Goal: Register for event/course

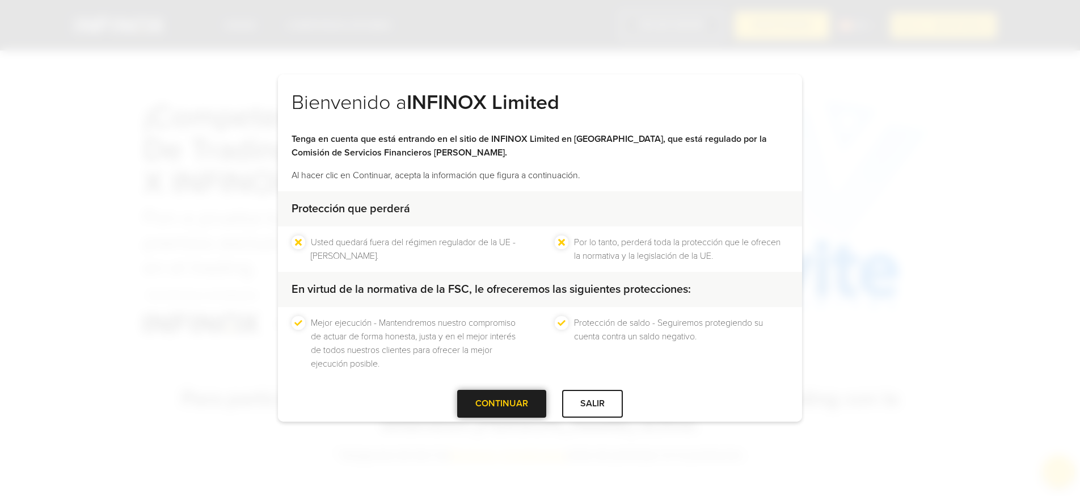
click at [502, 404] on div at bounding box center [502, 404] width 0 height 0
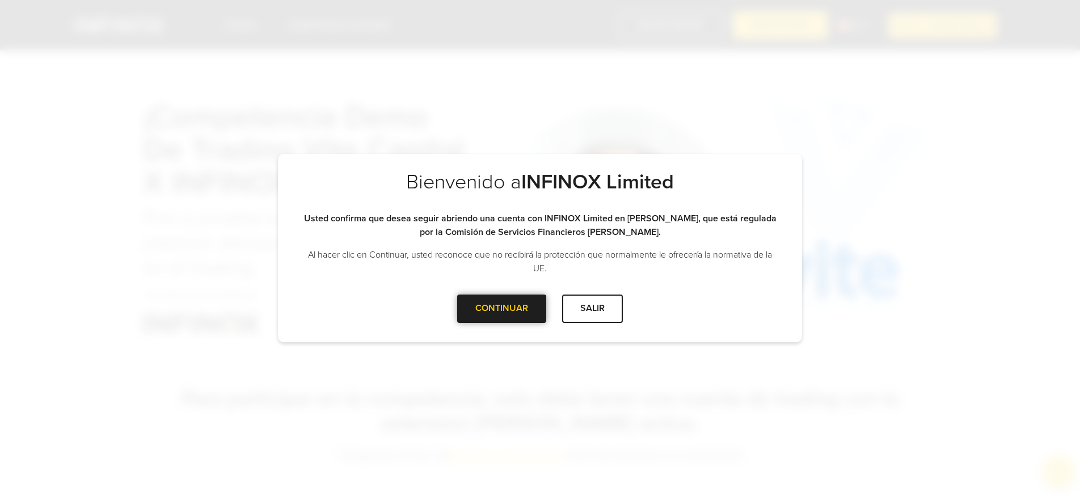
click at [502, 309] on div at bounding box center [502, 309] width 0 height 0
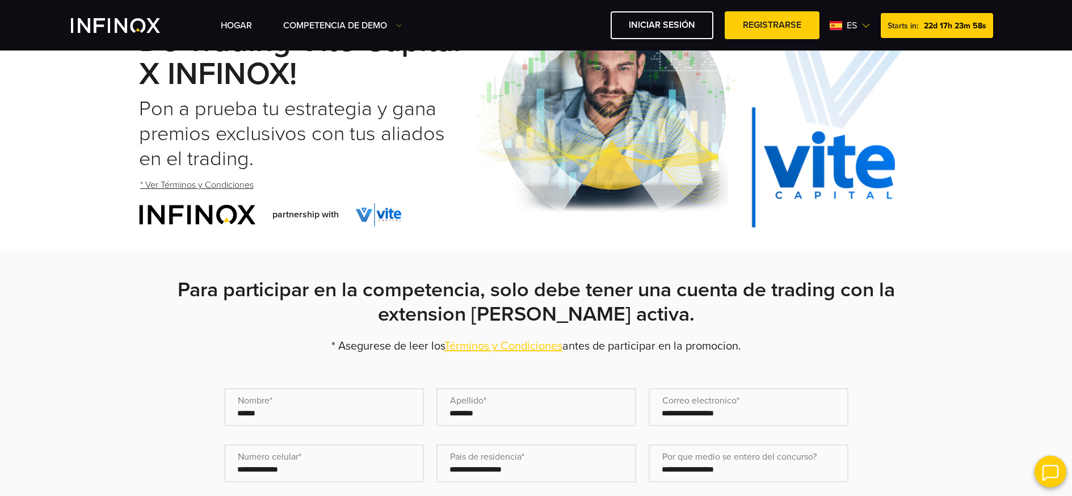
scroll to position [199, 0]
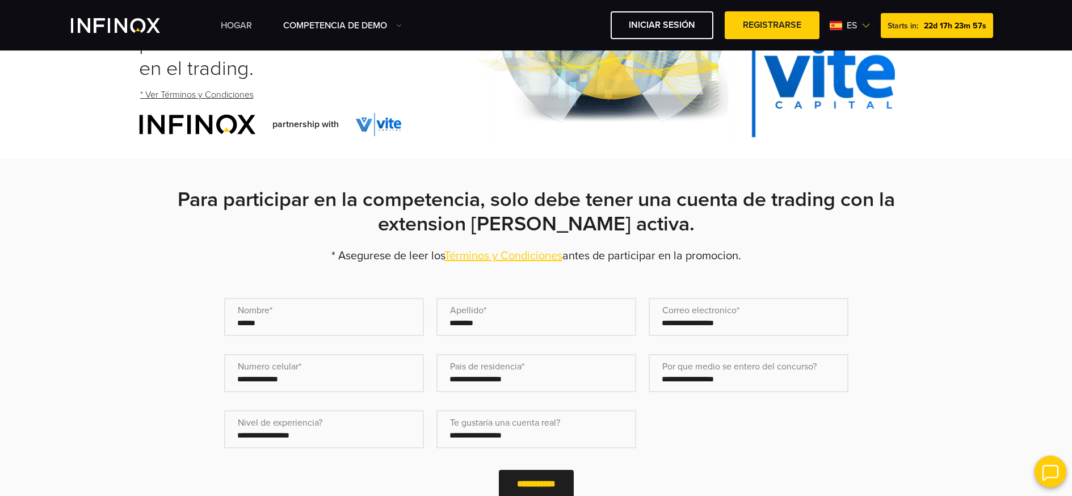
click at [238, 28] on link "Hogar" at bounding box center [236, 26] width 31 height 14
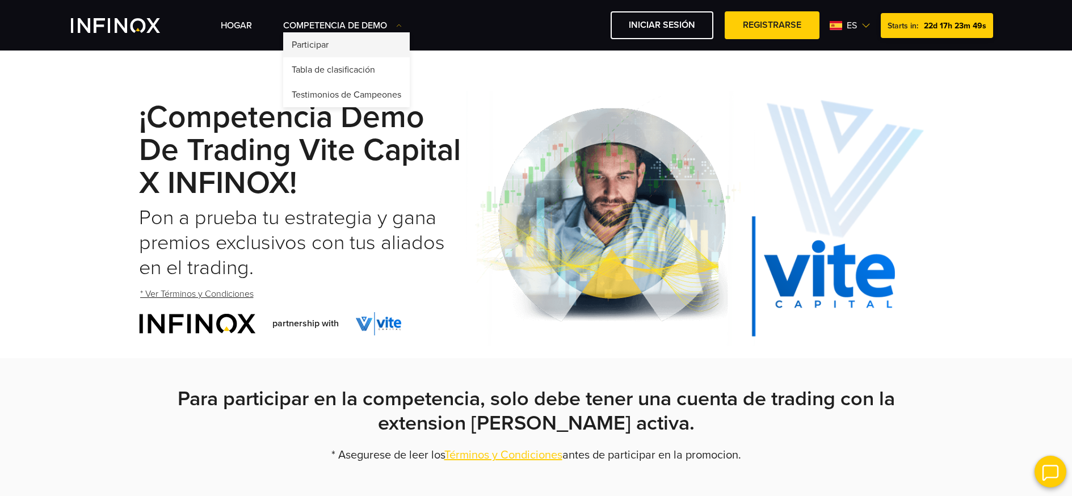
click at [344, 41] on link "Participar" at bounding box center [346, 44] width 127 height 25
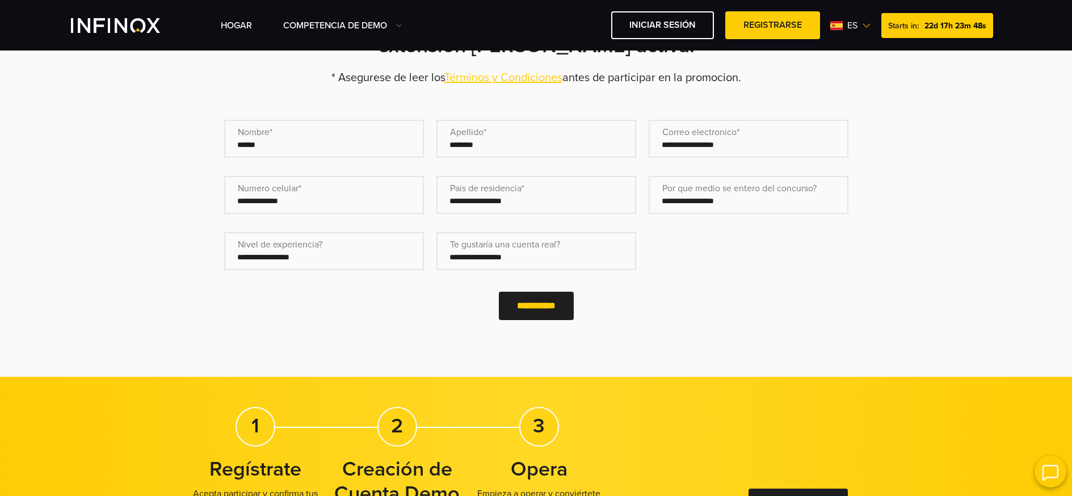
scroll to position [531, 0]
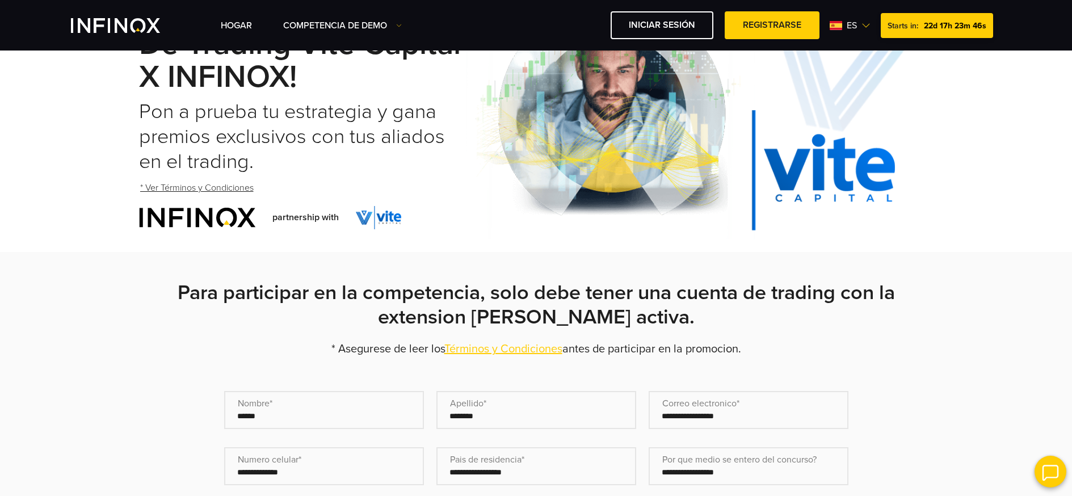
click at [248, 33] on div "Hogar Competencia de Demo Participar Starts in: es English" at bounding box center [611, 25] width 781 height 28
click at [245, 28] on link "Hogar" at bounding box center [236, 26] width 31 height 14
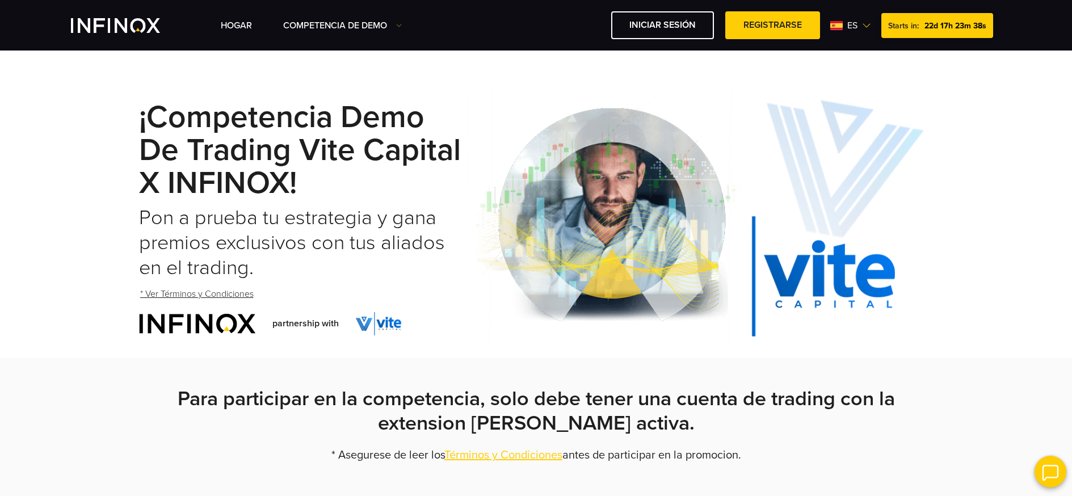
click at [133, 36] on div "Hogar Competencia de Demo" at bounding box center [536, 25] width 931 height 28
click at [133, 30] on img "INFINOX Vite" at bounding box center [115, 25] width 89 height 15
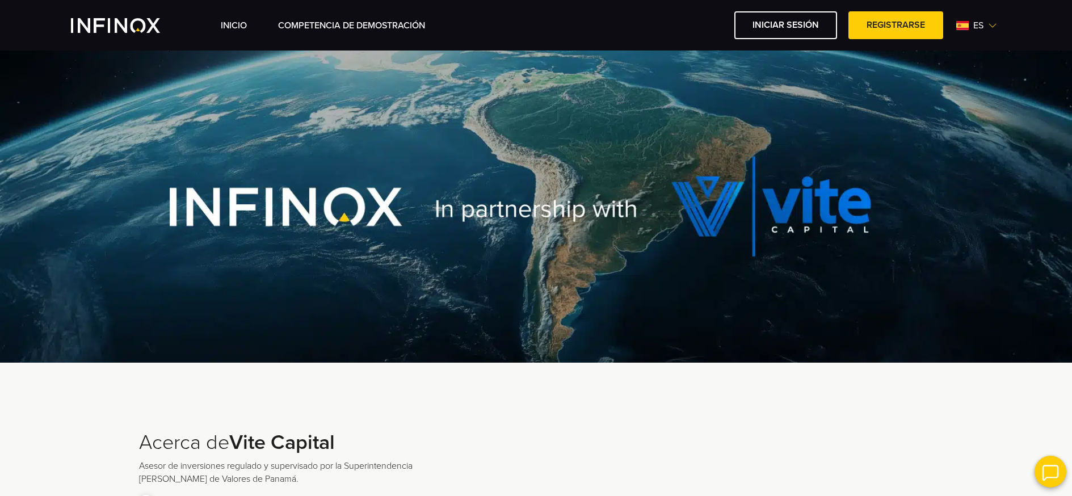
click at [341, 28] on link "Competencia de Demostración" at bounding box center [351, 26] width 147 height 14
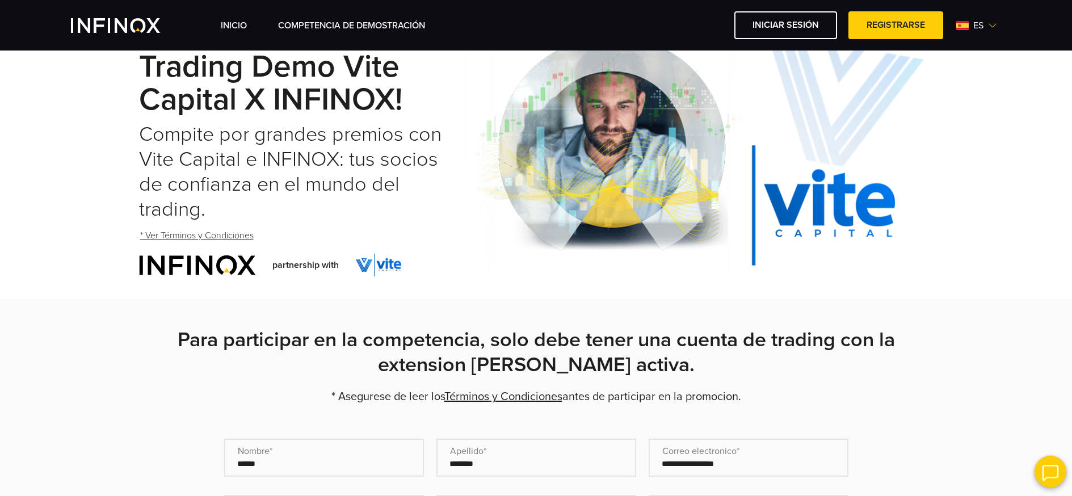
scroll to position [120, 0]
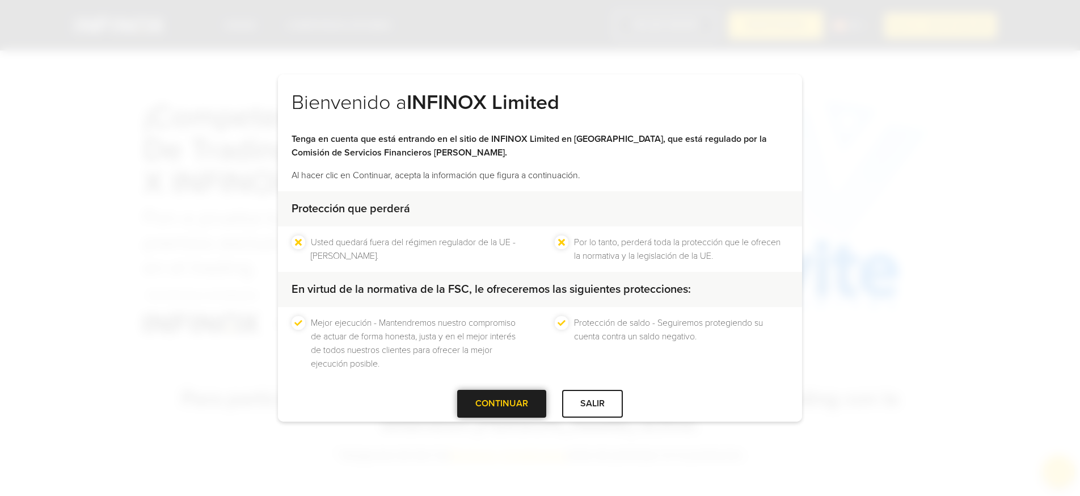
click at [472, 415] on div "CONTINUAR" at bounding box center [501, 404] width 89 height 28
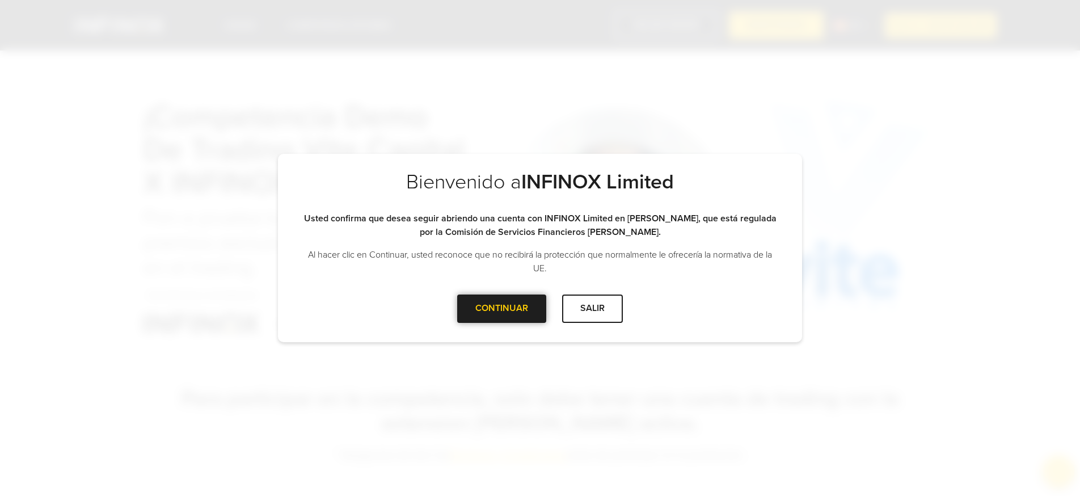
click at [502, 309] on div at bounding box center [502, 309] width 0 height 0
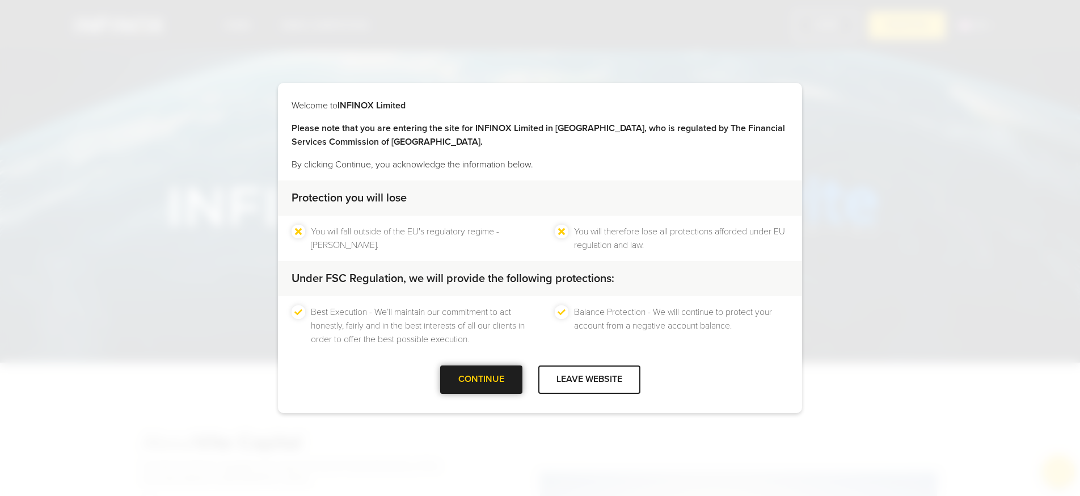
click at [481, 380] on div at bounding box center [481, 380] width 0 height 0
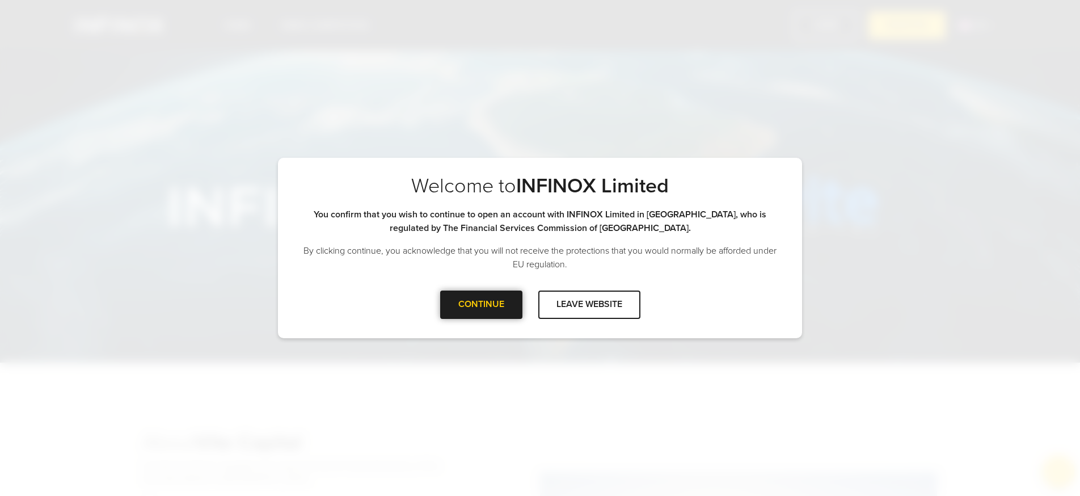
click at [481, 305] on div at bounding box center [481, 305] width 0 height 0
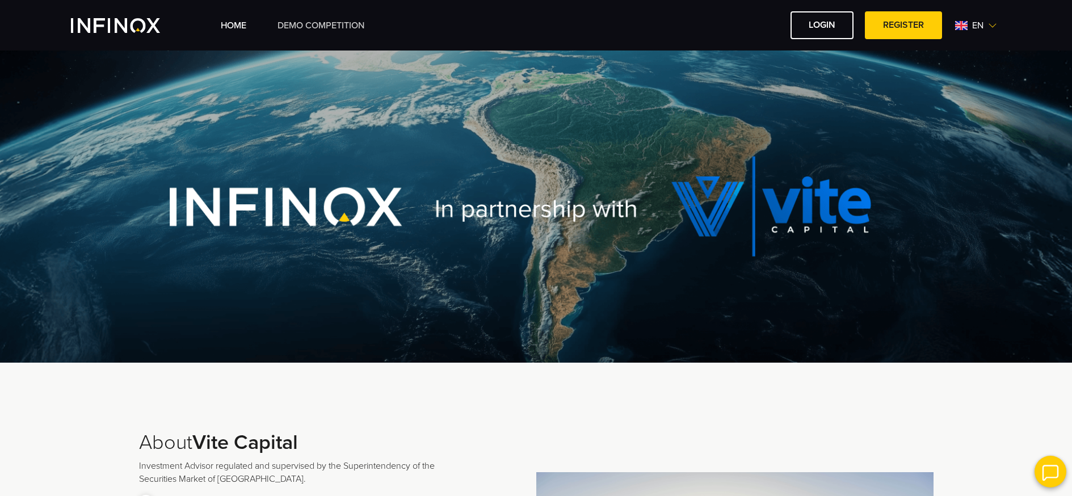
click at [346, 23] on link "Demo Competition" at bounding box center [320, 26] width 87 height 14
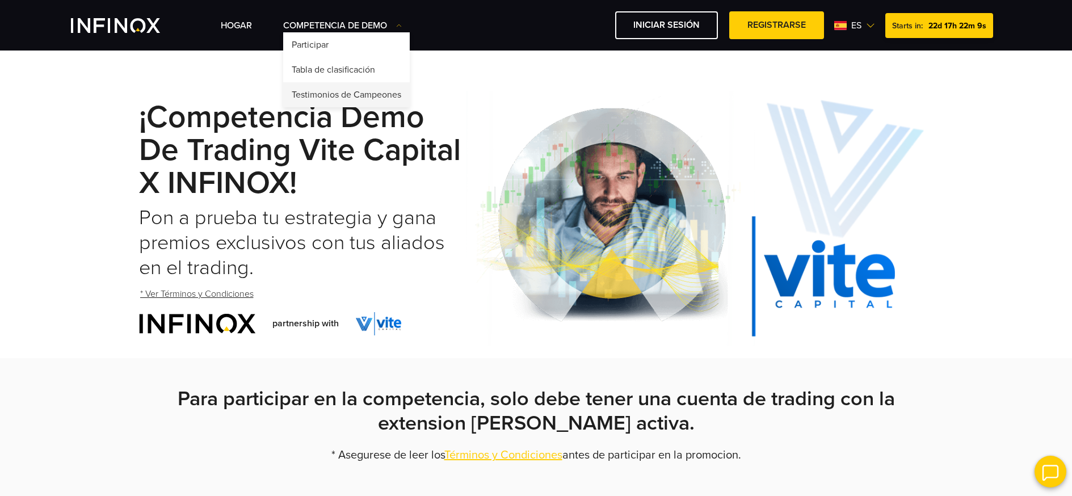
click at [345, 95] on link "Testimonios de Campeones" at bounding box center [346, 94] width 127 height 25
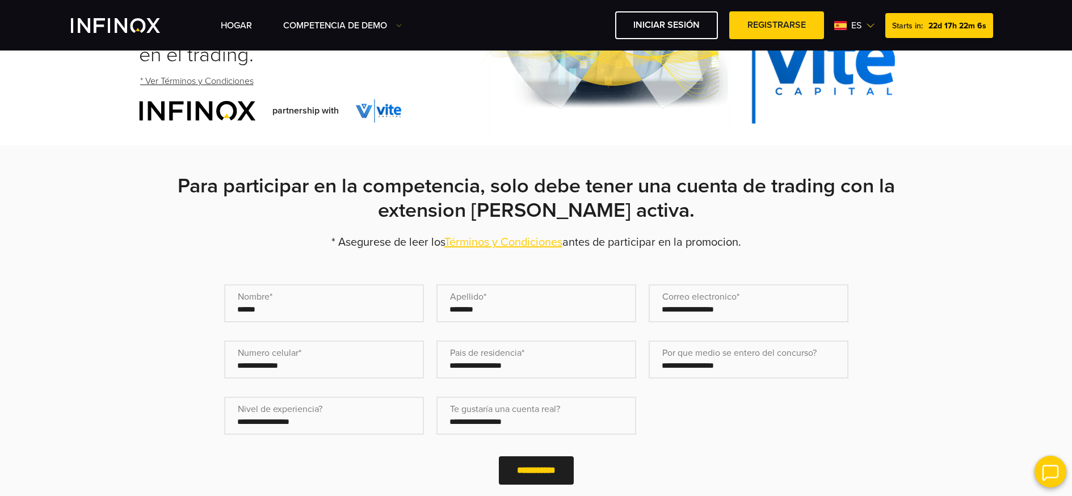
scroll to position [327, 0]
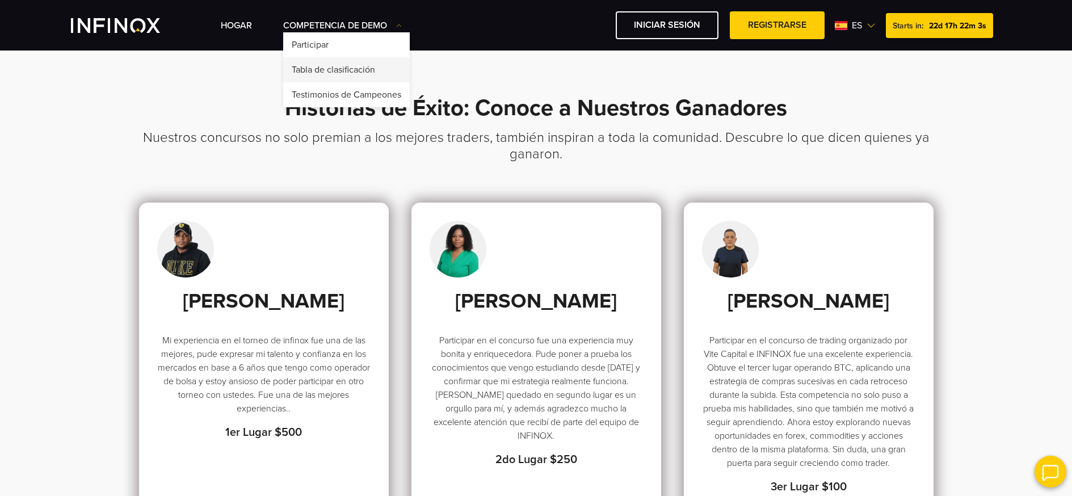
click at [339, 71] on link "Tabla de clasificación" at bounding box center [346, 69] width 127 height 25
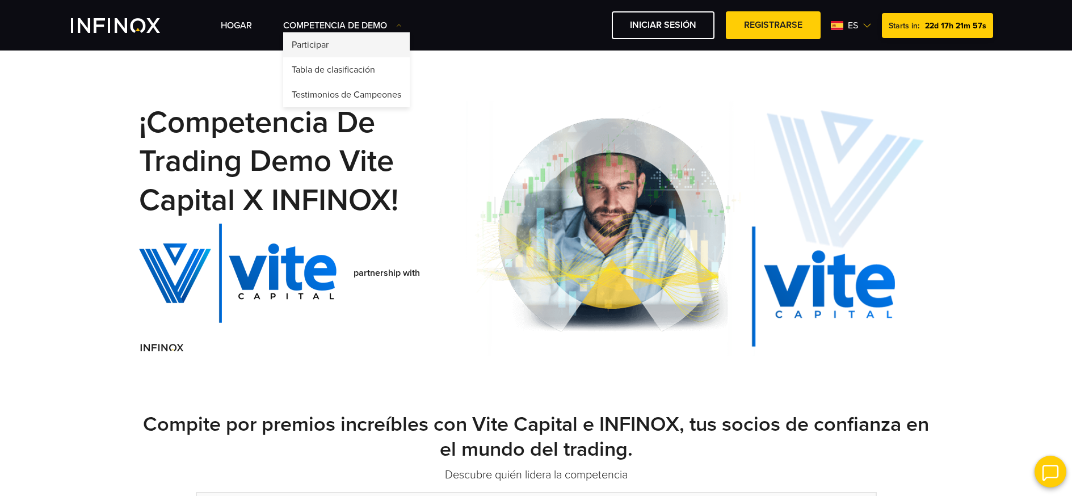
click at [334, 49] on link "Participar" at bounding box center [346, 44] width 127 height 25
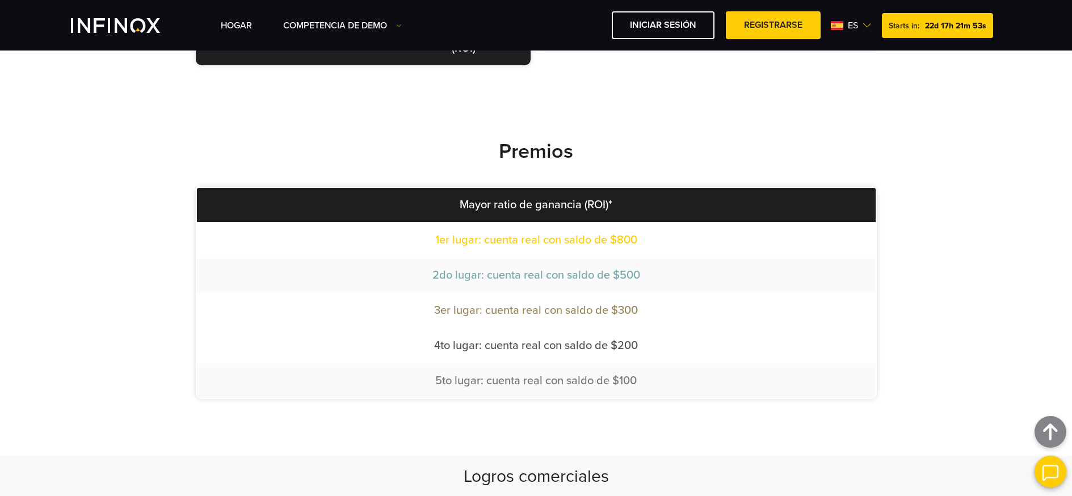
scroll to position [615, 0]
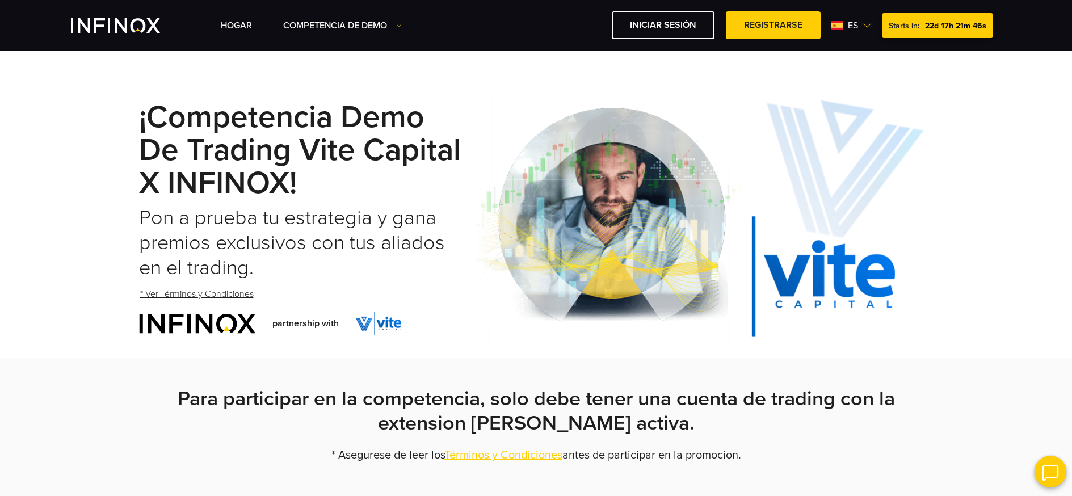
click at [801, 418] on h2 "Para participar en la competencia, solo debe tener una cuenta de trading con la…" at bounding box center [536, 411] width 794 height 50
drag, startPoint x: 907, startPoint y: 29, endPoint x: 929, endPoint y: 29, distance: 22.1
click at [929, 29] on div "Starts in: 22d 17h 21m 46s" at bounding box center [937, 25] width 111 height 25
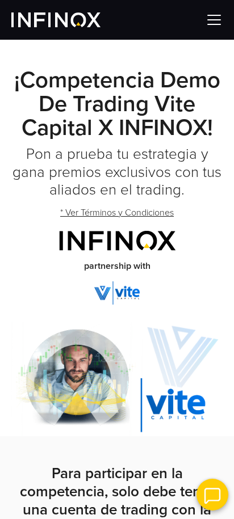
click at [194, 23] on div at bounding box center [117, 20] width 234 height 40
click at [213, 26] on img at bounding box center [213, 19] width 17 height 17
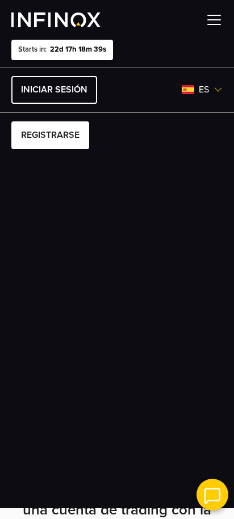
click at [38, 95] on link "Iniciar sesión" at bounding box center [54, 90] width 86 height 28
click at [77, 144] on link "Registrarse" at bounding box center [50, 135] width 78 height 28
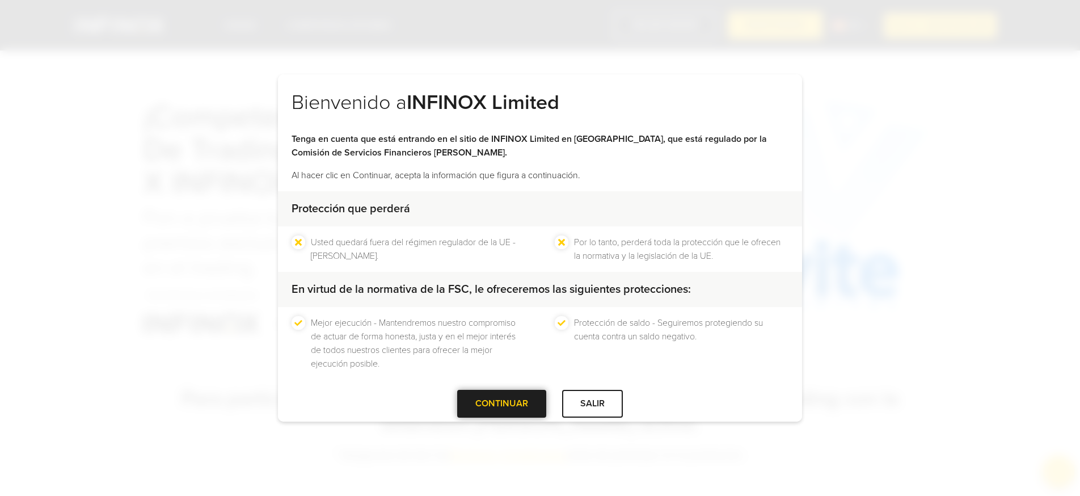
click at [502, 404] on div at bounding box center [502, 404] width 0 height 0
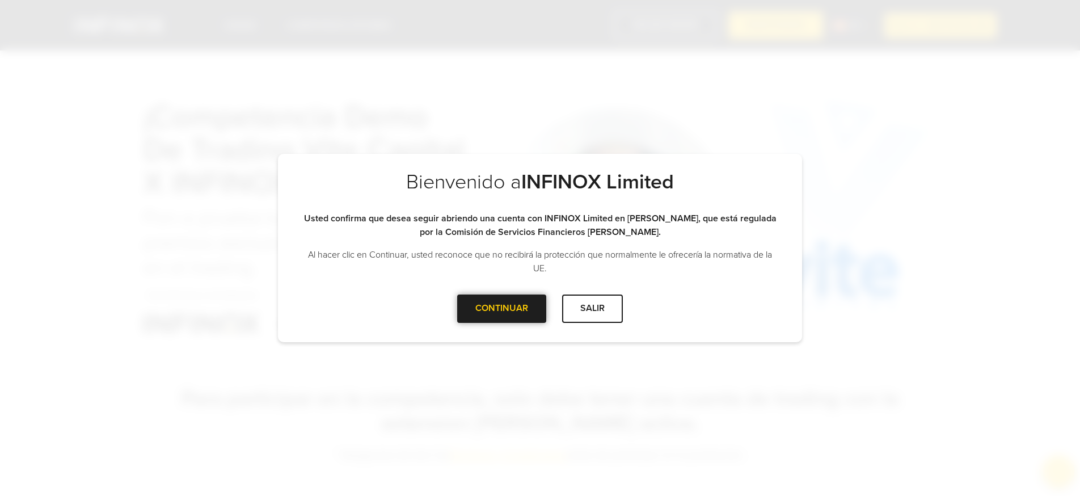
click at [502, 309] on div at bounding box center [502, 309] width 0 height 0
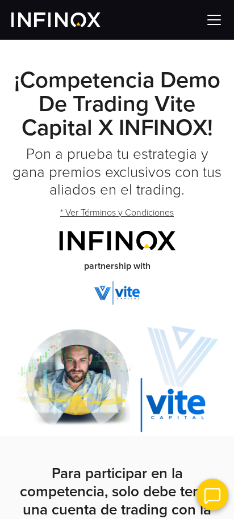
click at [211, 23] on img at bounding box center [213, 19] width 17 height 17
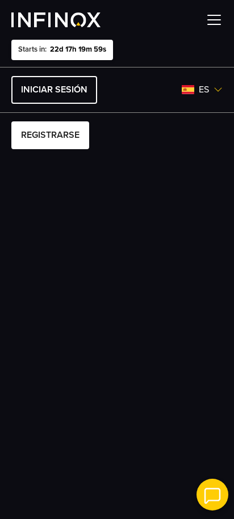
scroll to position [39, 0]
click at [73, 49] on span "22d 17h 19m 59s" at bounding box center [78, 49] width 56 height 11
click at [211, 19] on img at bounding box center [213, 19] width 17 height 17
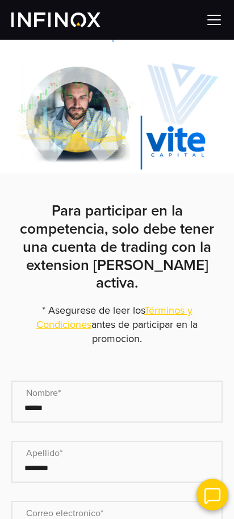
scroll to position [491, 0]
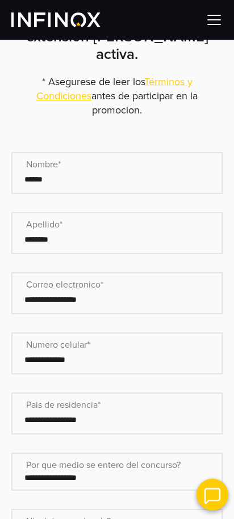
click at [221, 22] on img at bounding box center [213, 19] width 17 height 17
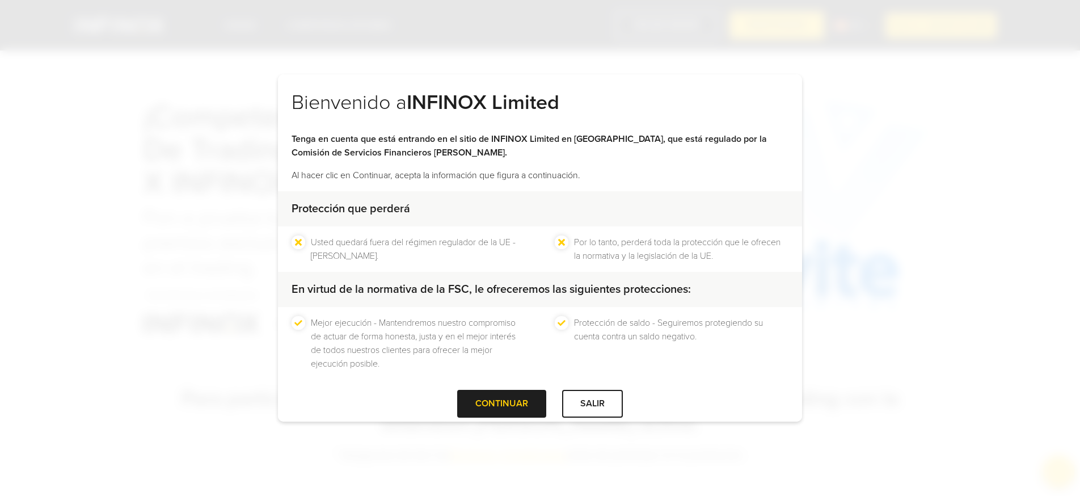
click at [504, 411] on div "CONTINUAR" at bounding box center [501, 404] width 89 height 28
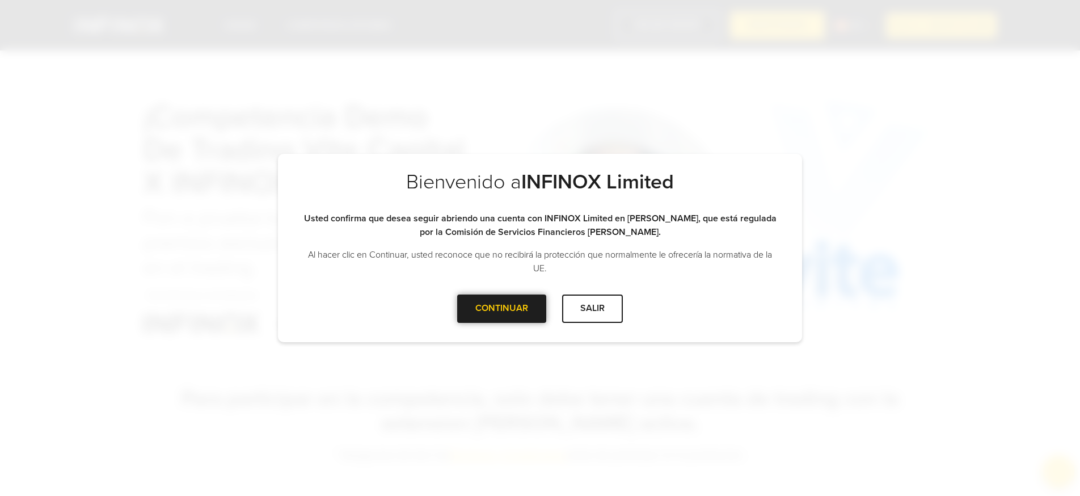
click at [521, 301] on div "CONTINUAR" at bounding box center [501, 308] width 89 height 28
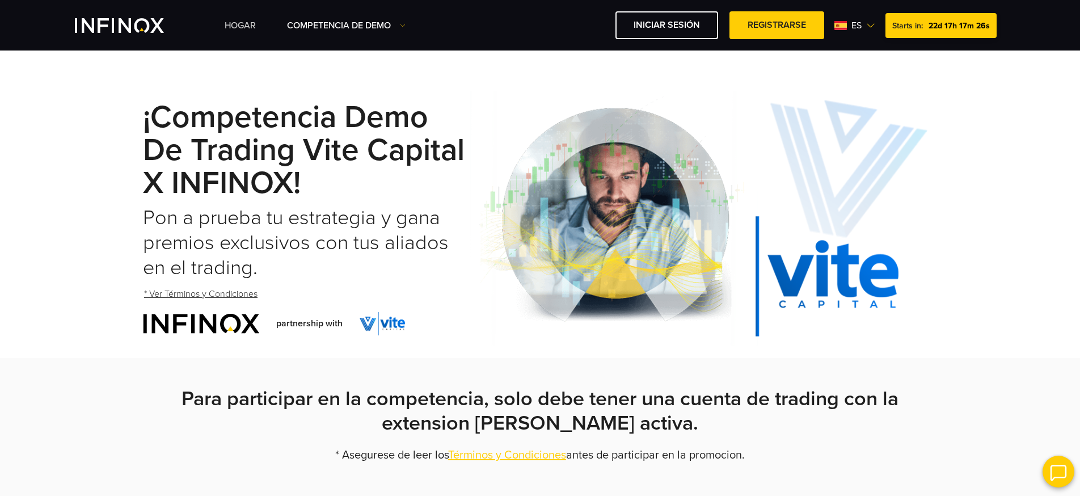
click at [249, 26] on link "Hogar" at bounding box center [240, 26] width 31 height 14
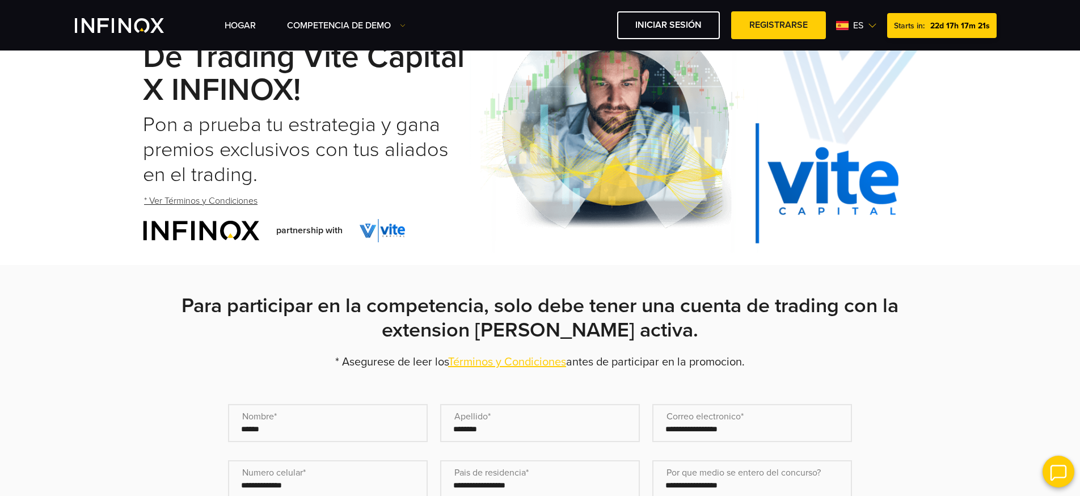
scroll to position [30, 0]
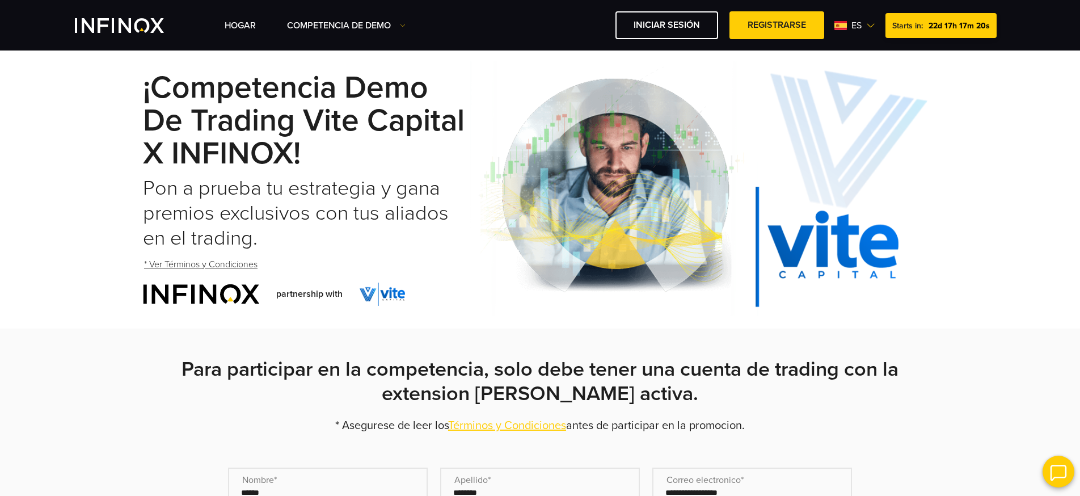
click at [240, 15] on div "Hogar Competencia de Demo Participar Starts in: es English" at bounding box center [615, 25] width 781 height 28
click at [241, 19] on link "Hogar" at bounding box center [240, 26] width 31 height 14
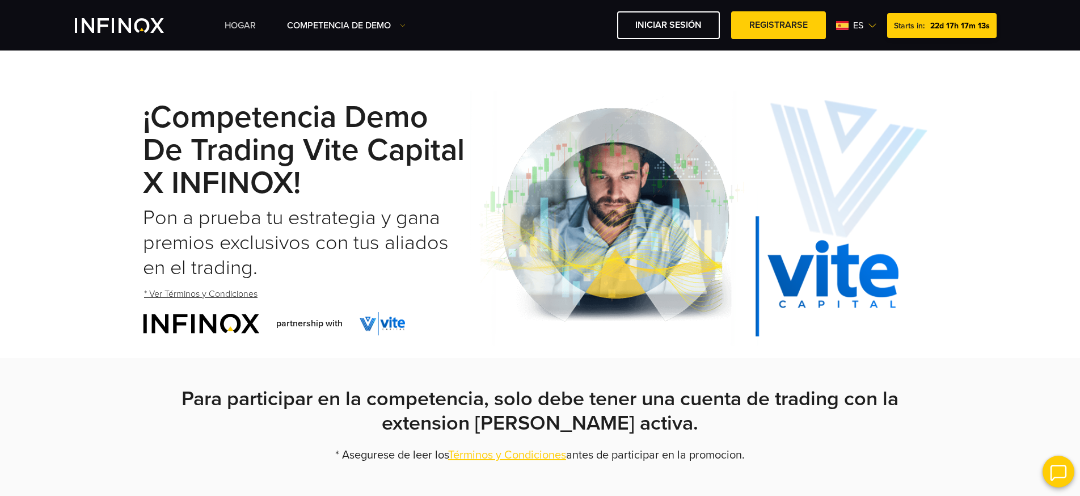
click at [237, 27] on link "Hogar" at bounding box center [240, 26] width 31 height 14
click at [240, 21] on link "Hogar" at bounding box center [240, 26] width 31 height 14
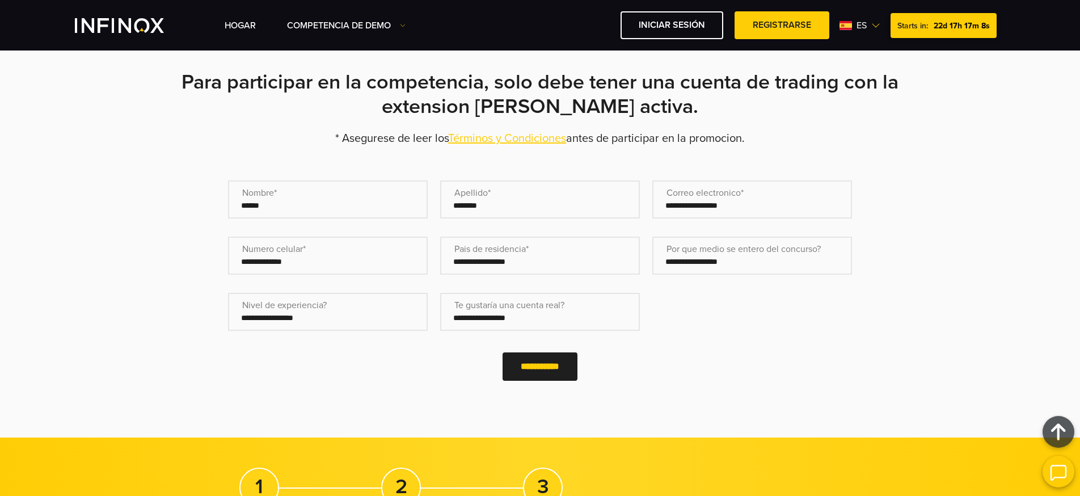
scroll to position [159, 0]
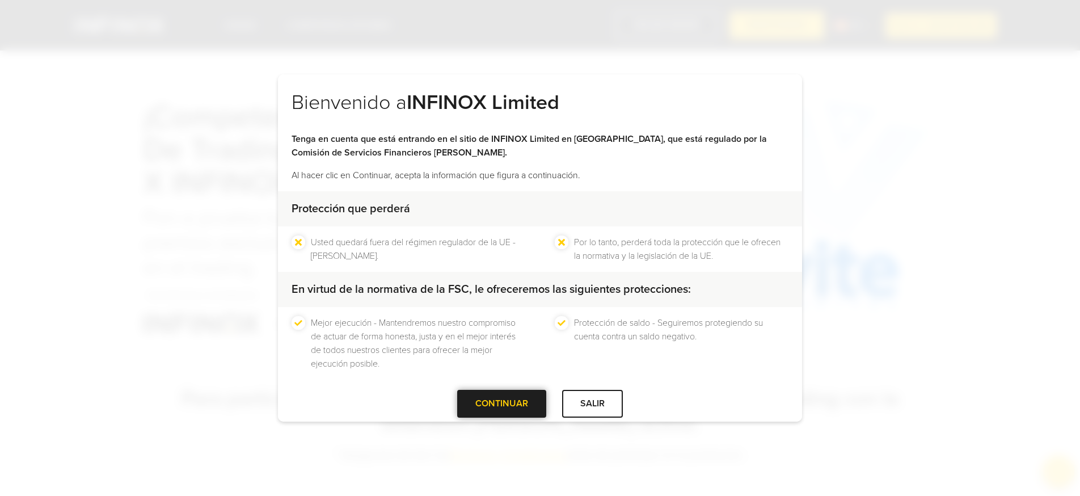
click at [502, 404] on div at bounding box center [502, 404] width 0 height 0
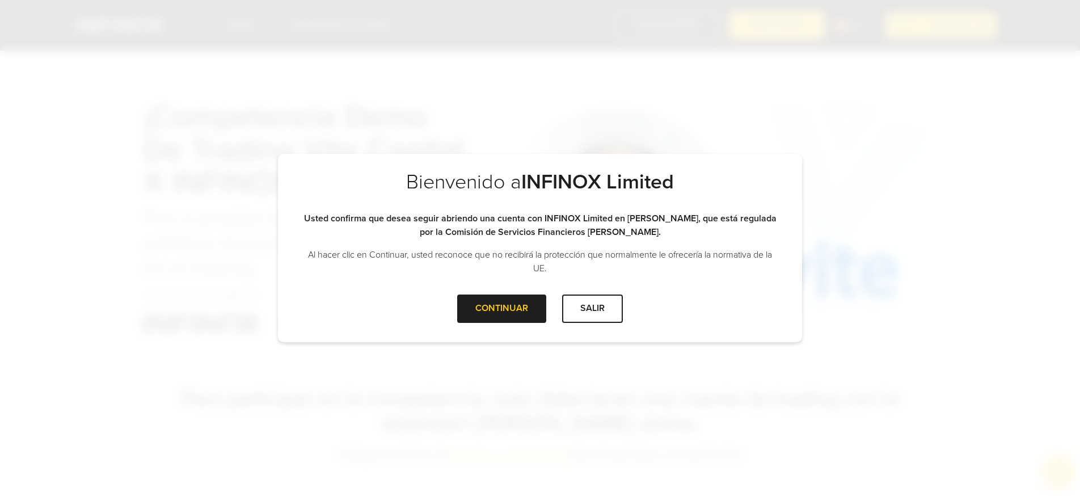
click at [500, 325] on div "CONTINUAR SALIR" at bounding box center [540, 312] width 524 height 37
click at [500, 319] on div "CONTINUAR" at bounding box center [501, 308] width 89 height 28
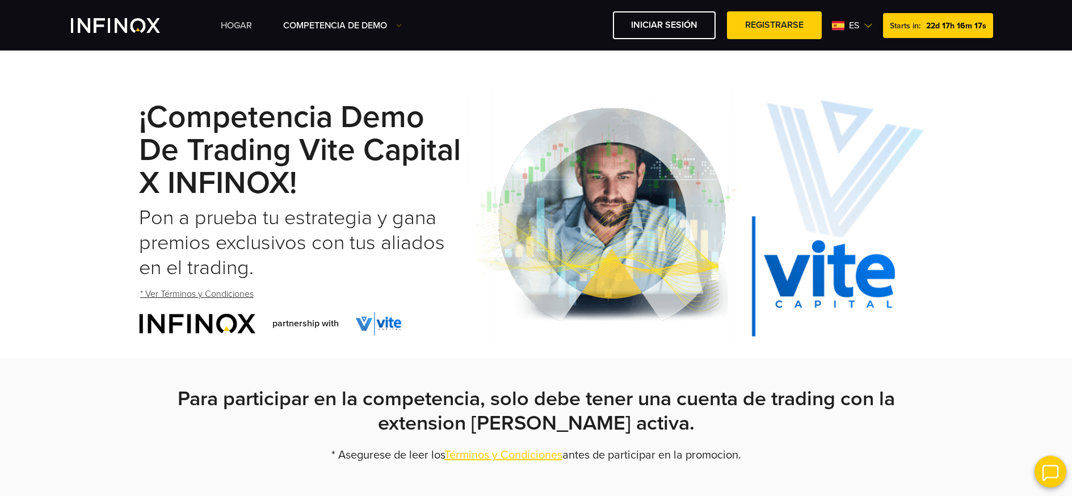
click at [228, 27] on link "Hogar" at bounding box center [236, 26] width 31 height 14
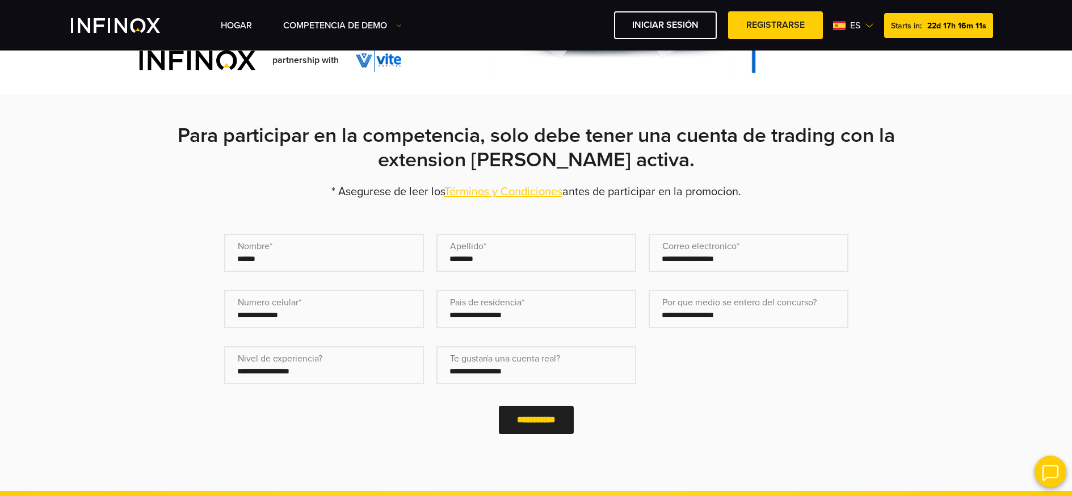
scroll to position [113, 0]
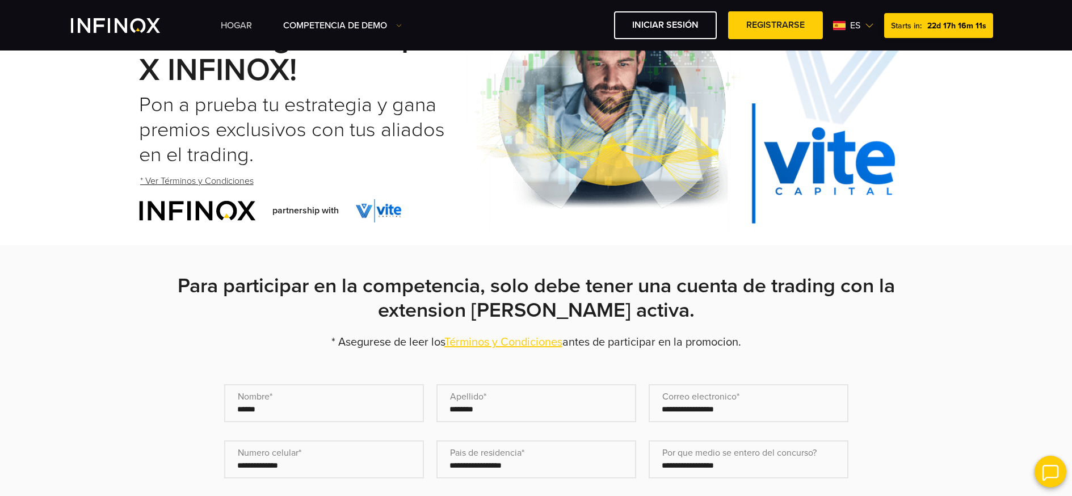
click at [236, 19] on link "Hogar" at bounding box center [236, 26] width 31 height 14
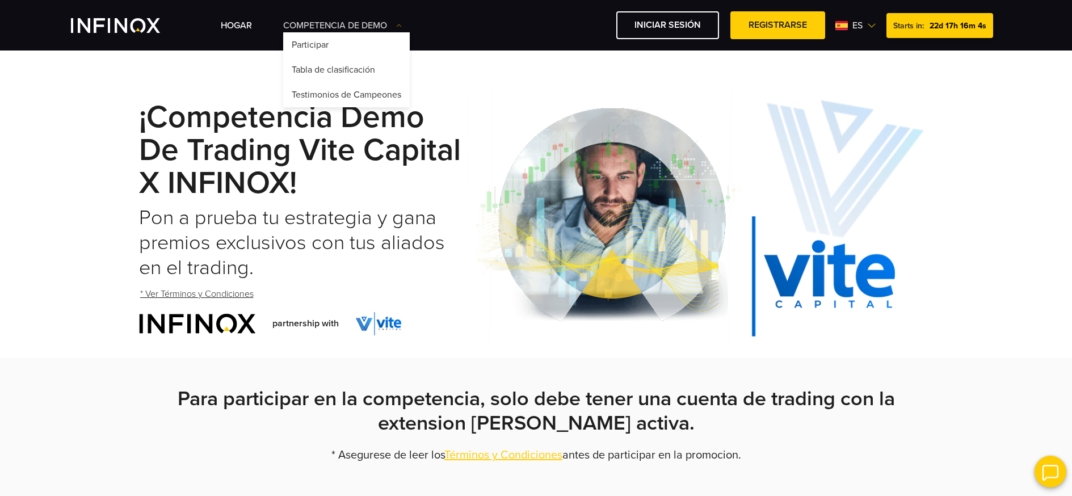
click at [382, 28] on link "Competencia de Demo" at bounding box center [342, 26] width 119 height 14
click at [330, 66] on link "Tabla de clasificación" at bounding box center [346, 69] width 127 height 25
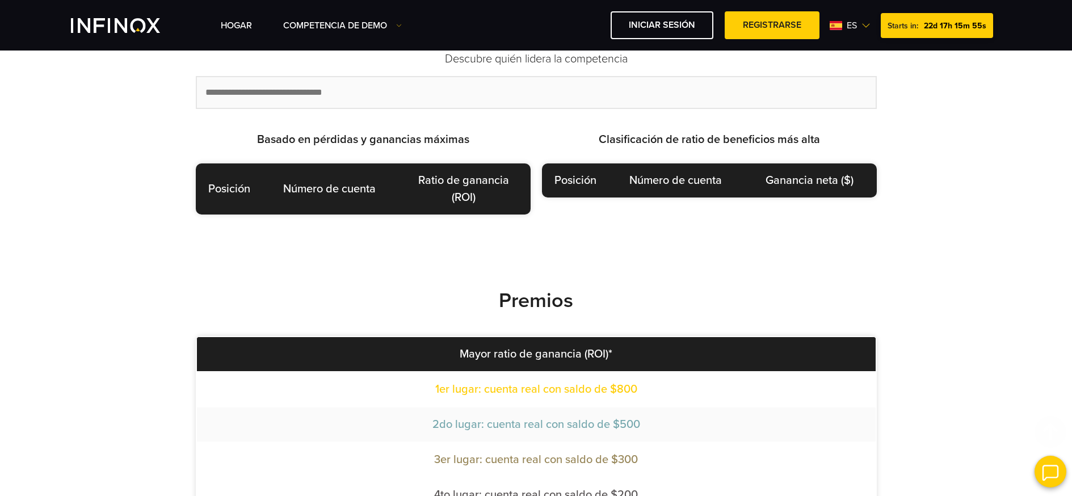
scroll to position [592, 0]
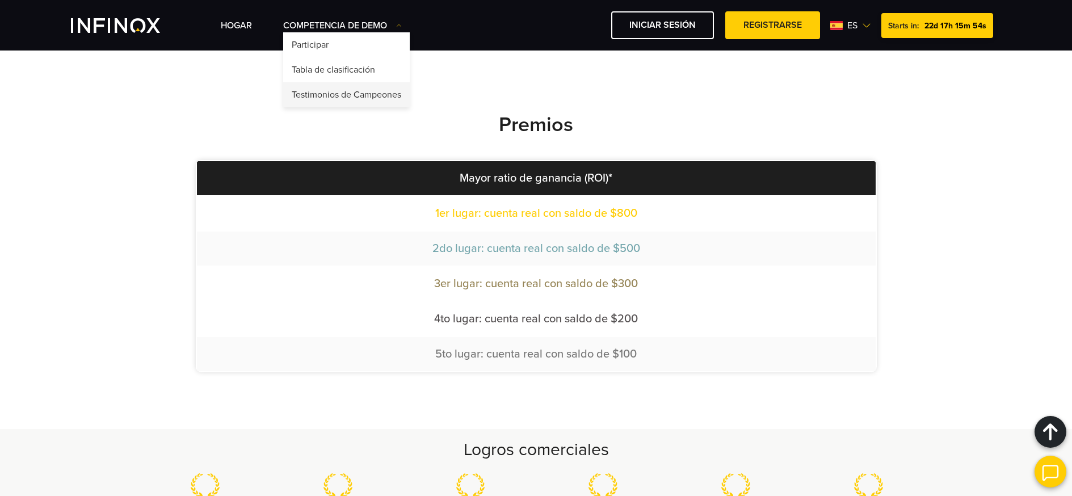
click at [367, 87] on link "Testimonios de Campeones" at bounding box center [346, 94] width 127 height 25
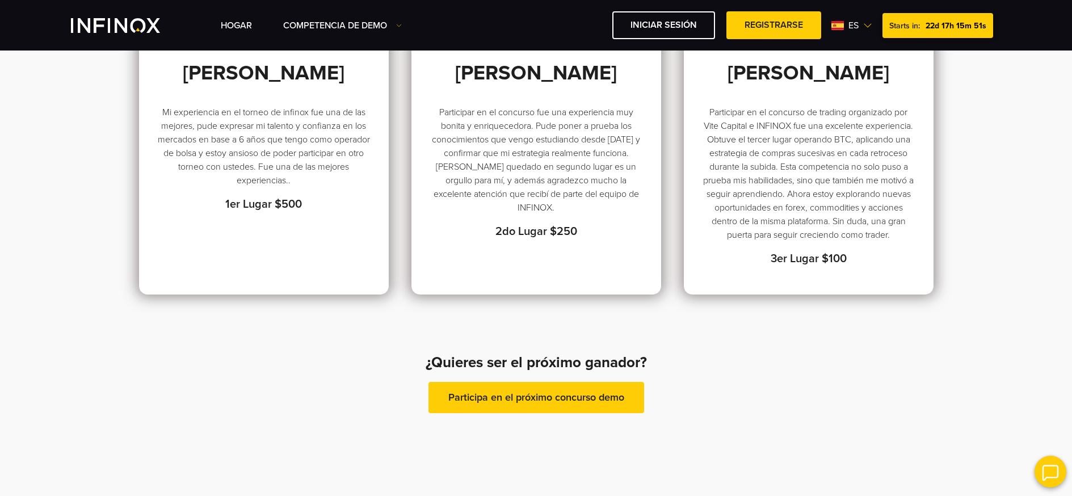
scroll to position [231, 0]
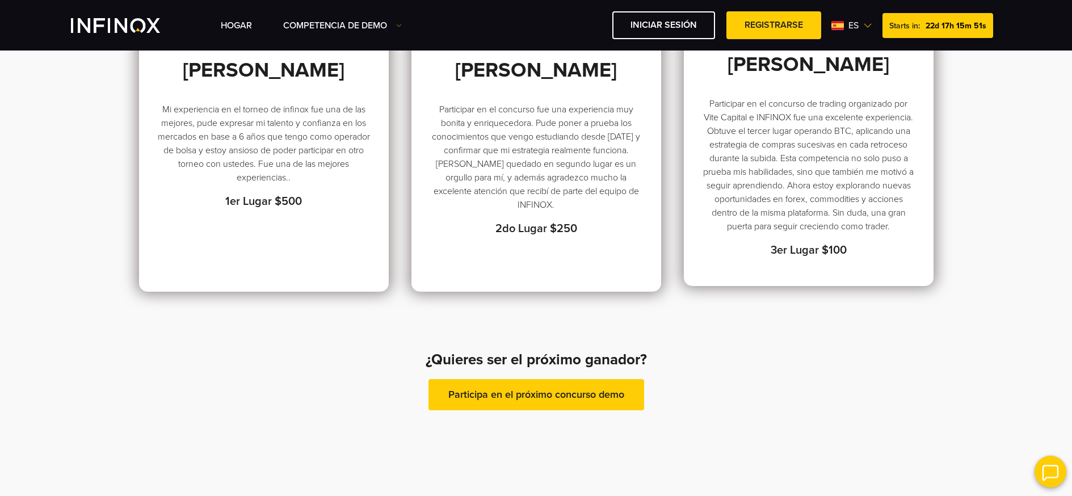
drag, startPoint x: 348, startPoint y: 261, endPoint x: 689, endPoint y: 266, distance: 341.0
click at [358, 261] on div "[PERSON_NAME] Mi experiencia en el torneo de infinox fue una de las mejores, pu…" at bounding box center [264, 132] width 250 height 320
click at [783, 259] on div "[PERSON_NAME] Participar en el concurso de trading organizado por Vite Capital …" at bounding box center [808, 155] width 213 height 207
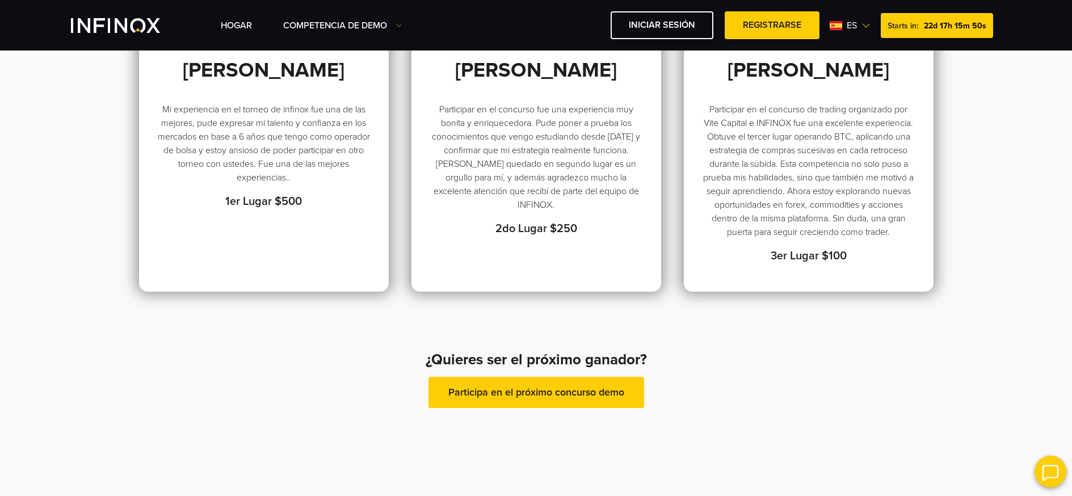
click at [600, 408] on link "Participa en el próximo concurso demo" at bounding box center [536, 392] width 216 height 31
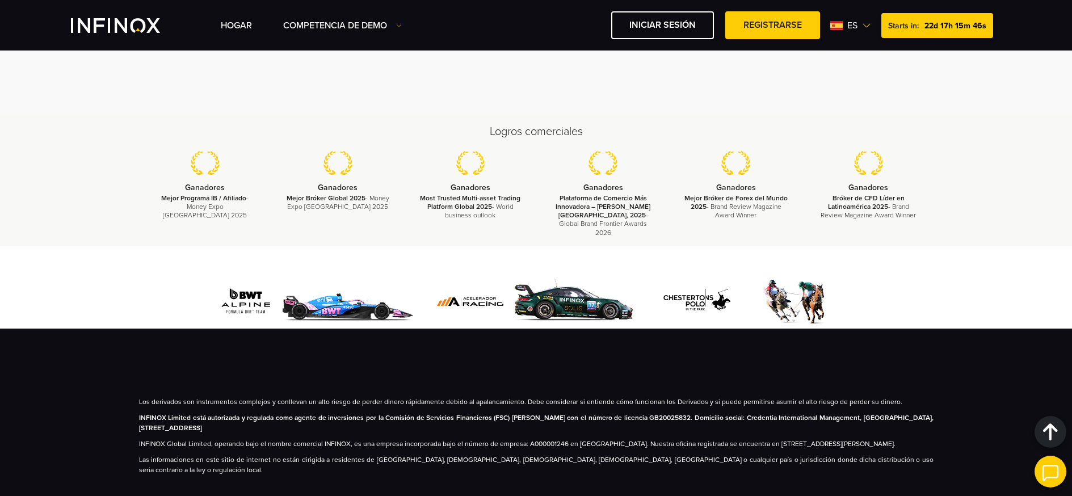
scroll to position [471, 0]
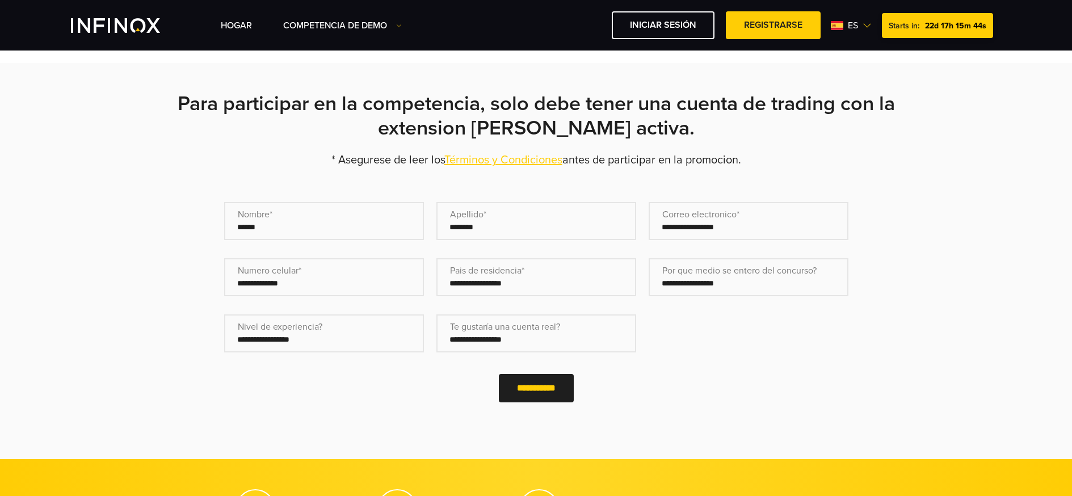
scroll to position [304, 0]
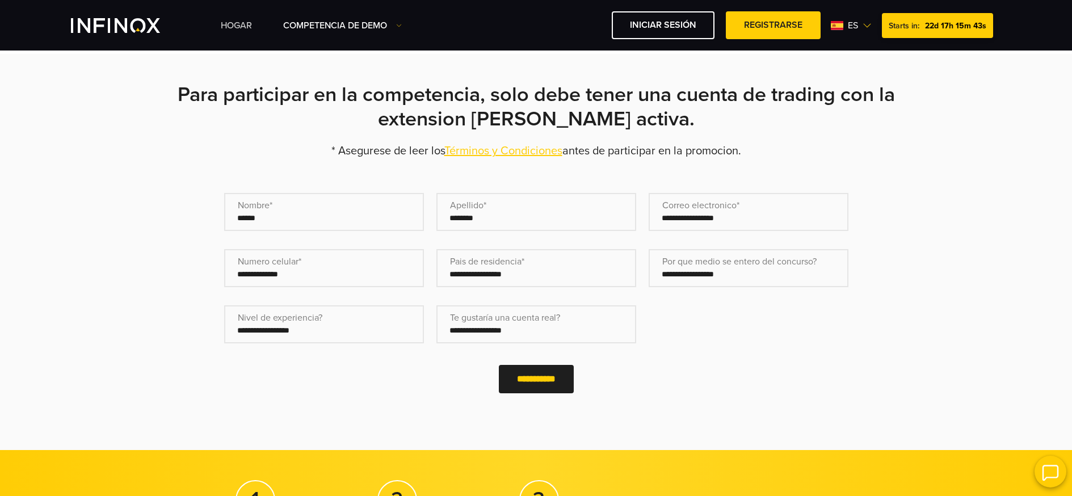
click at [232, 32] on link "Hogar" at bounding box center [236, 26] width 31 height 14
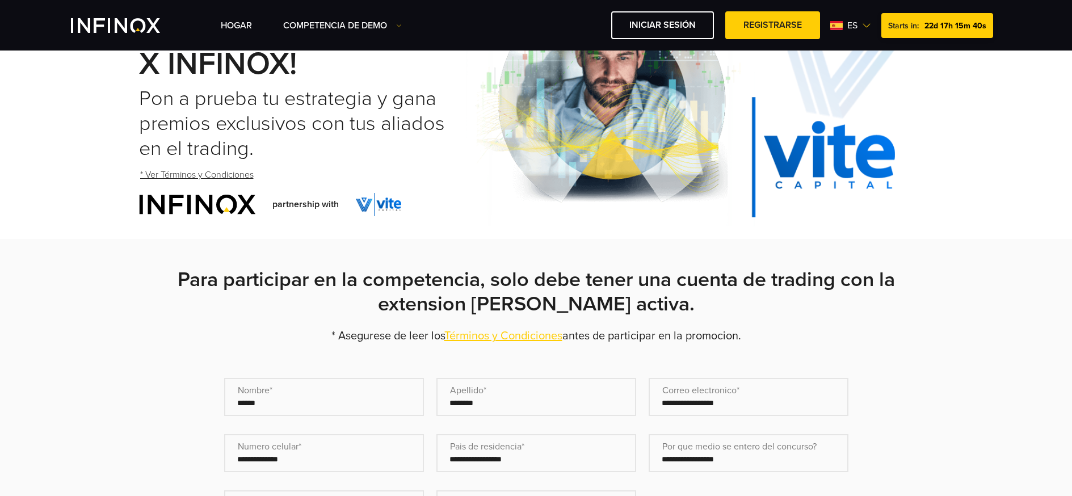
scroll to position [230, 0]
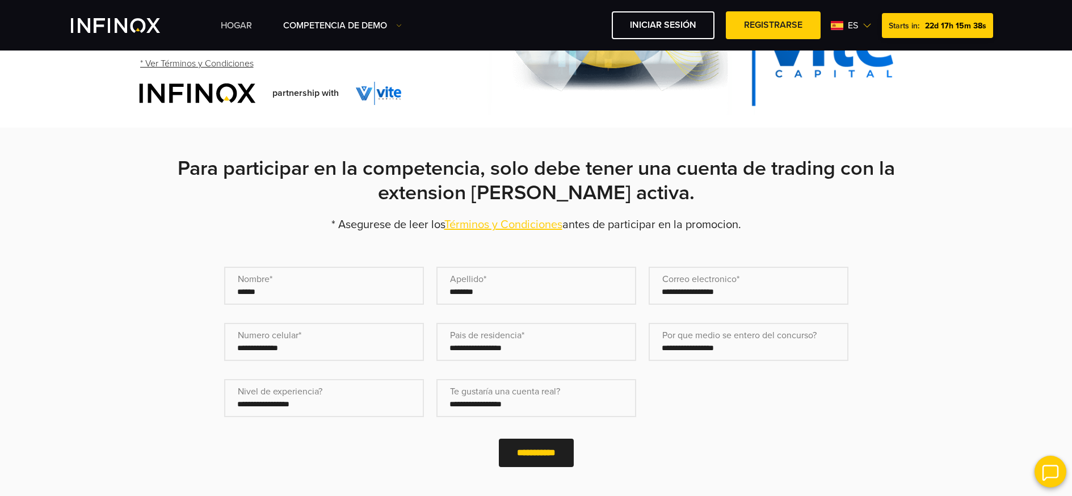
click at [245, 26] on link "Hogar" at bounding box center [236, 26] width 31 height 14
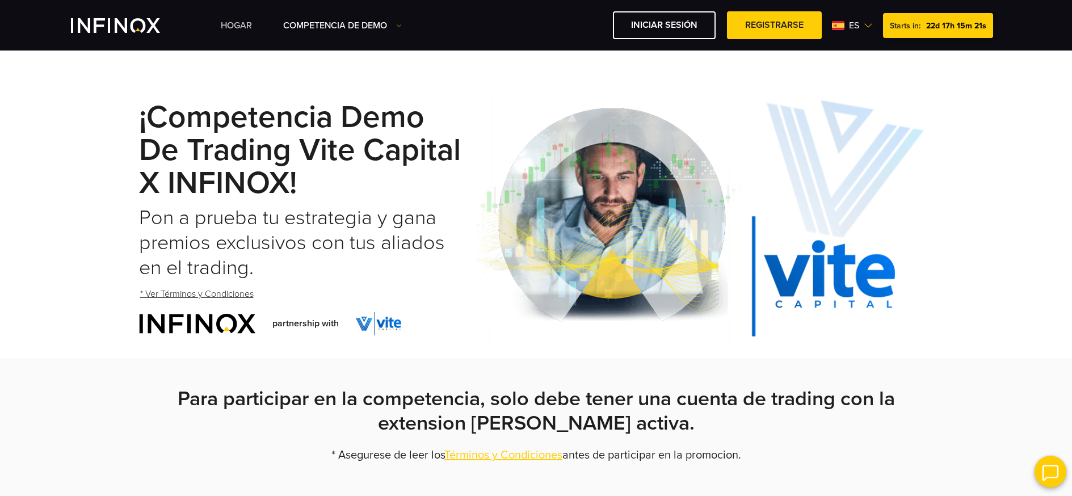
click at [237, 21] on link "Hogar" at bounding box center [236, 26] width 31 height 14
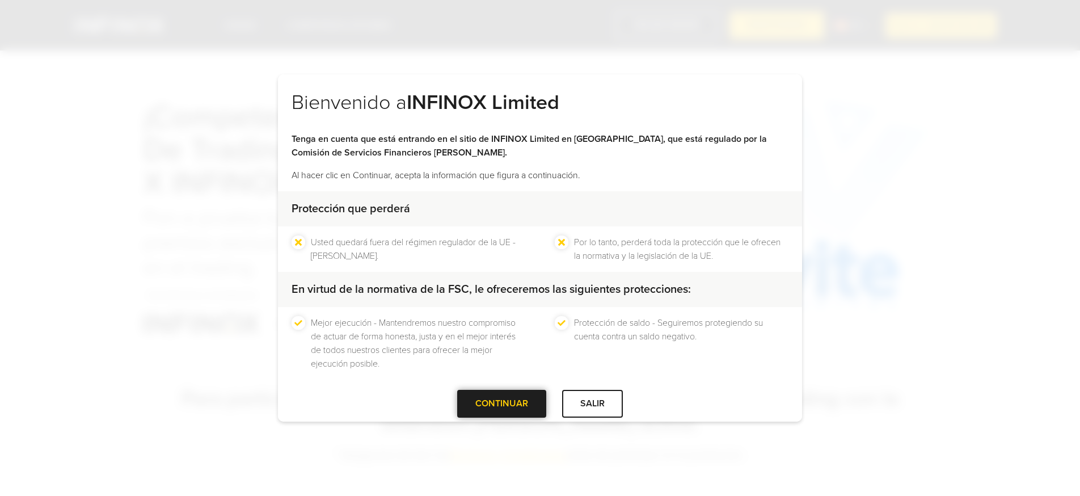
click at [502, 404] on div at bounding box center [502, 404] width 0 height 0
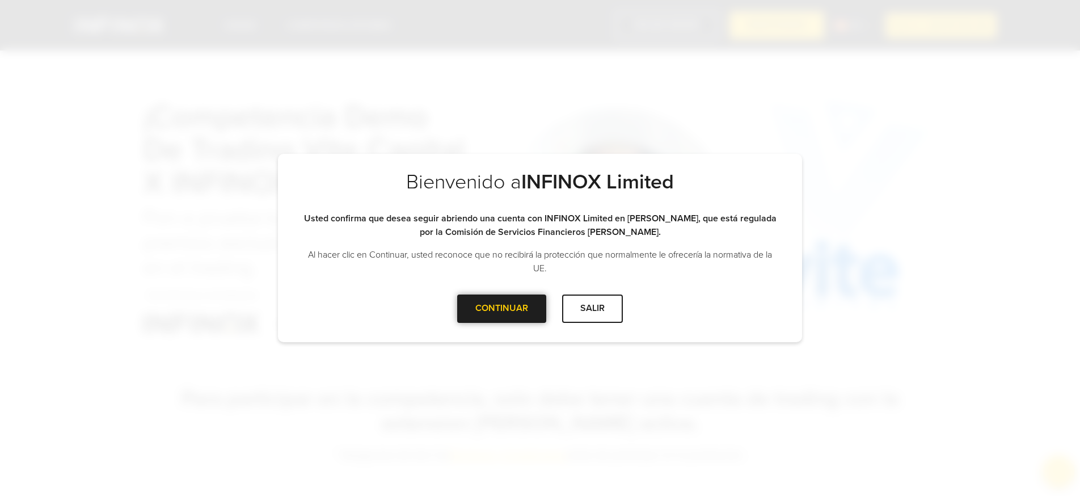
click at [502, 309] on div at bounding box center [502, 309] width 0 height 0
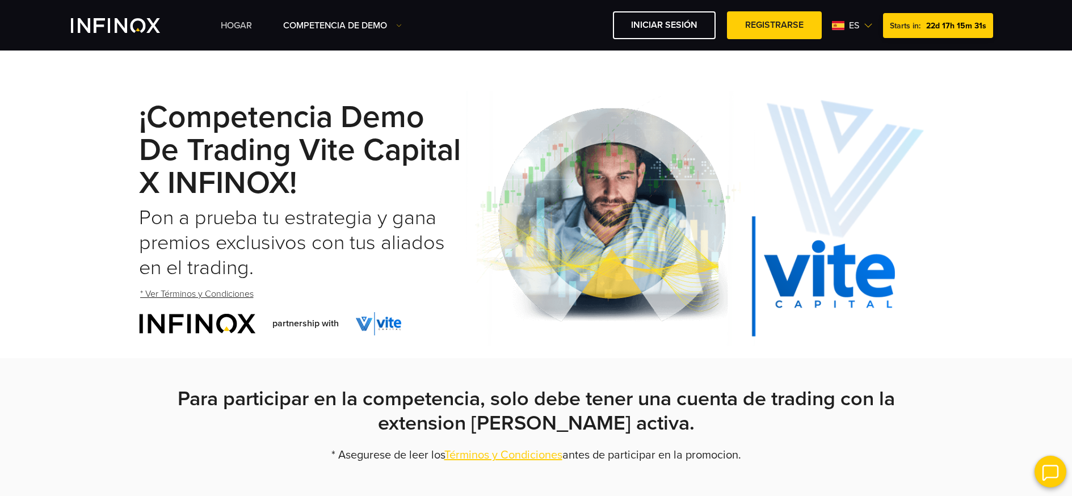
click at [246, 26] on link "Hogar" at bounding box center [236, 26] width 31 height 14
click at [239, 23] on link "Hogar" at bounding box center [236, 26] width 31 height 14
click at [133, 20] on img "INFINOX Vite" at bounding box center [115, 25] width 89 height 15
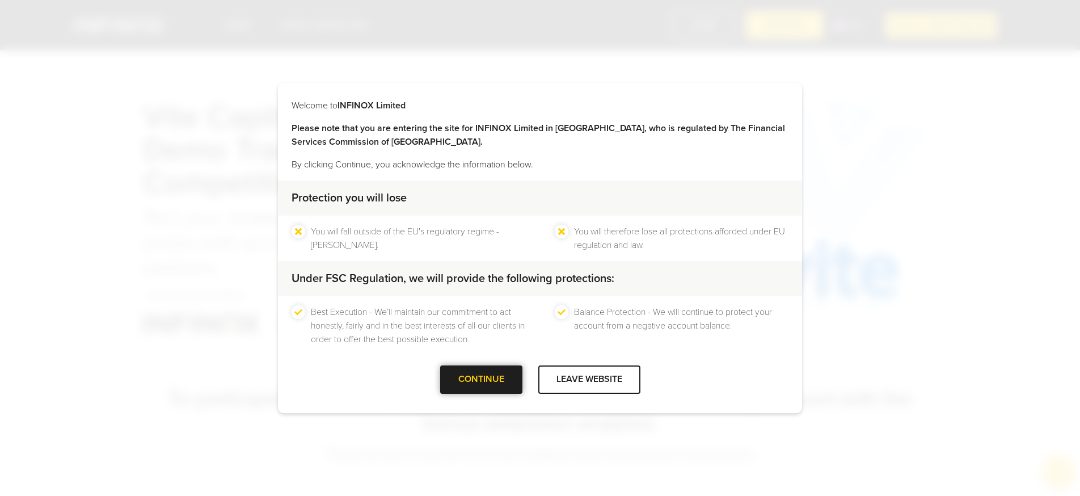
click at [481, 380] on div at bounding box center [481, 380] width 0 height 0
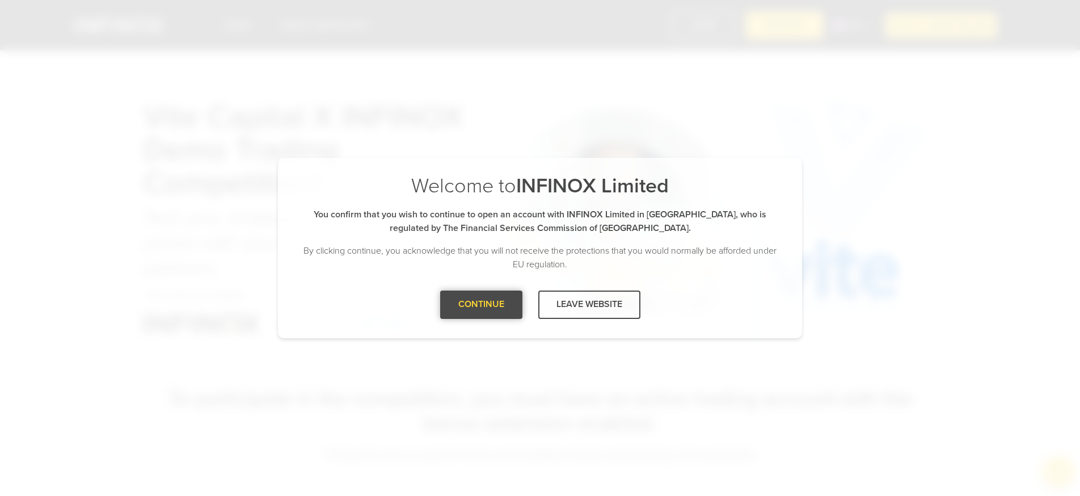
click at [481, 305] on div at bounding box center [481, 305] width 0 height 0
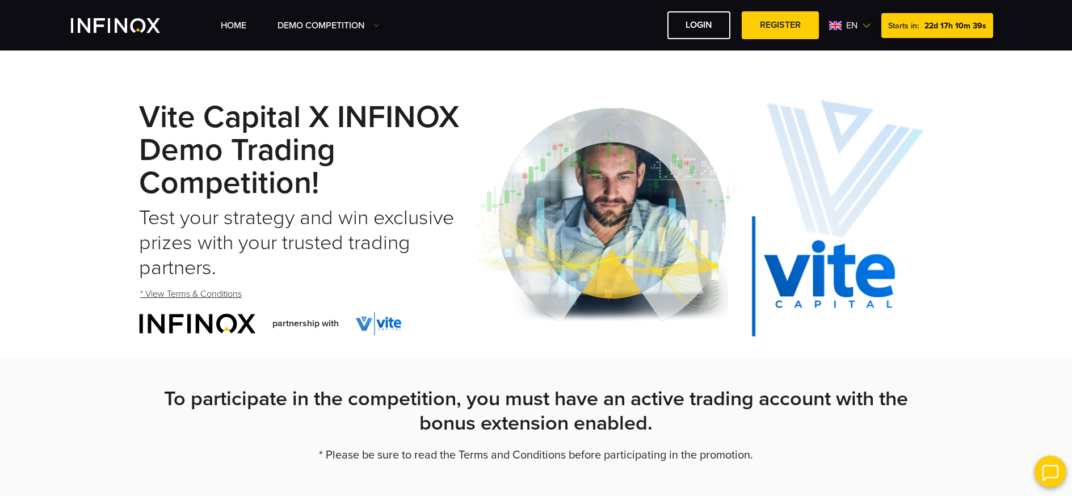
click at [857, 23] on span "en" at bounding box center [851, 26] width 20 height 14
click at [845, 99] on link "Español" at bounding box center [852, 101] width 31 height 14
drag, startPoint x: 893, startPoint y: 26, endPoint x: 990, endPoint y: 26, distance: 96.5
click at [986, 26] on div "Starts in: 22d 17h 10m 36s" at bounding box center [937, 25] width 112 height 25
click at [961, 128] on div "Vite Capital x INFINOX Demo Trading Competition! Test your strategy and win exc…" at bounding box center [536, 218] width 1072 height 279
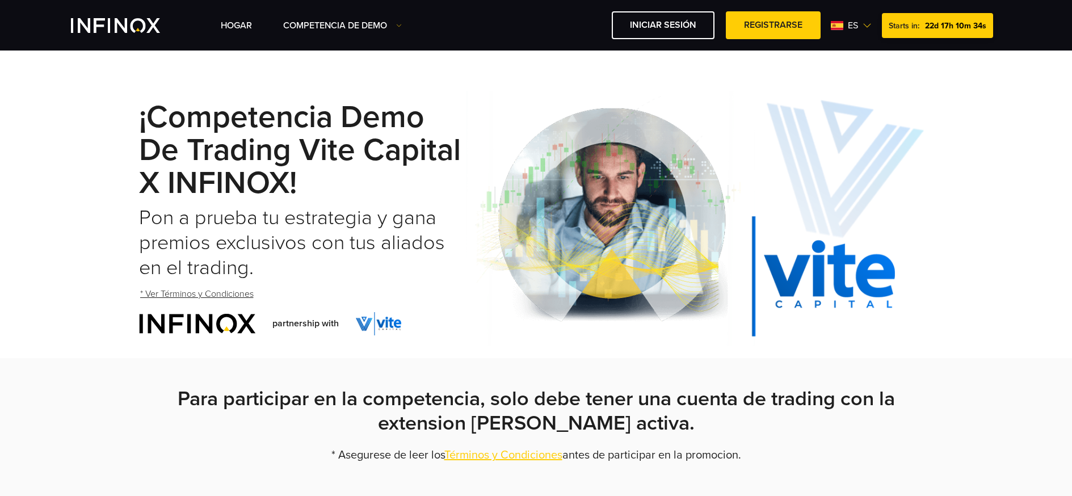
click at [864, 25] on img at bounding box center [866, 25] width 9 height 9
click at [228, 26] on link "Hogar" at bounding box center [236, 26] width 31 height 14
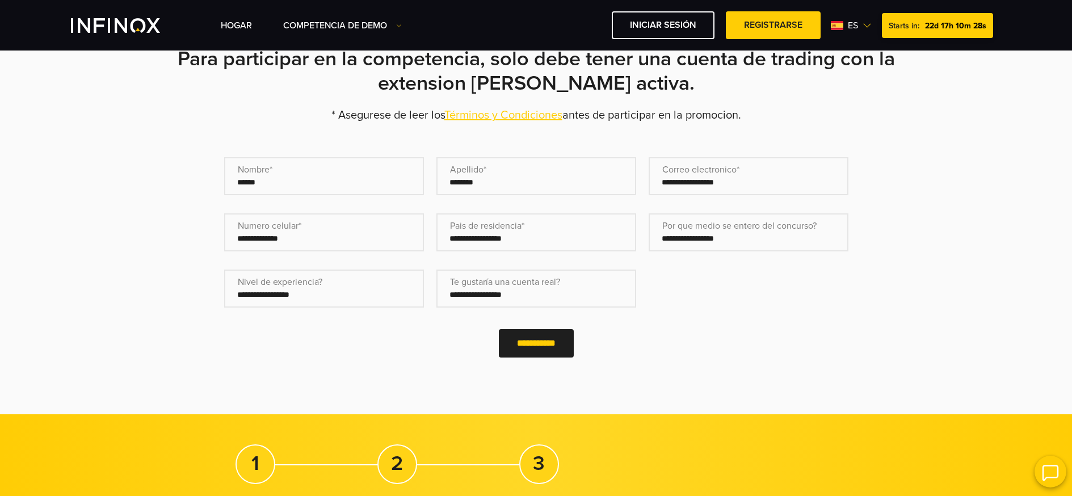
scroll to position [346, 0]
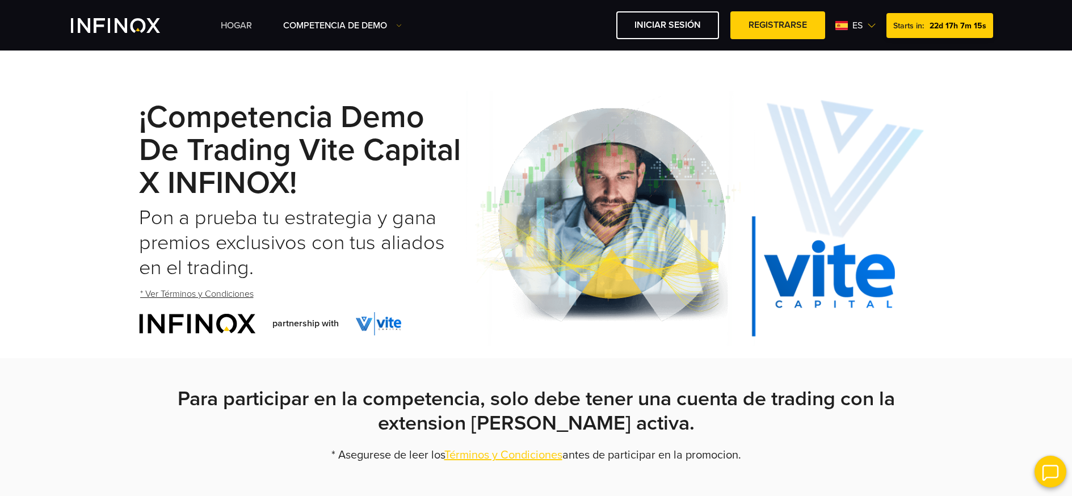
click at [231, 25] on link "Hogar" at bounding box center [236, 26] width 31 height 14
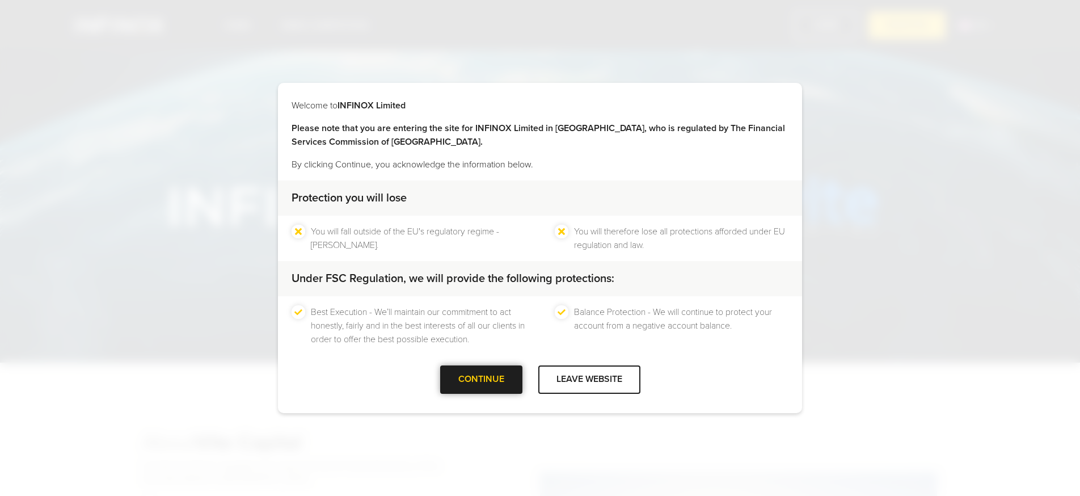
click at [481, 380] on div at bounding box center [481, 380] width 0 height 0
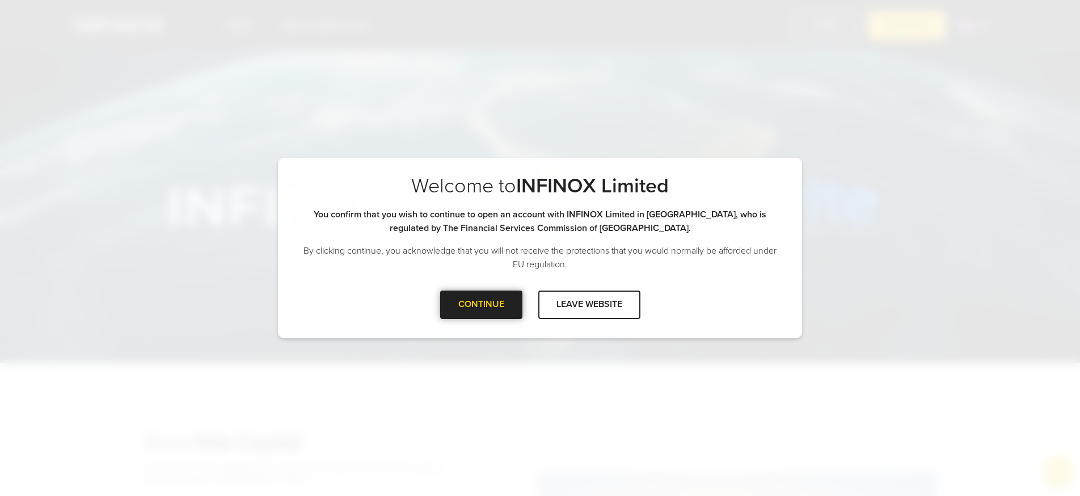
click at [490, 314] on div "CONTINUE" at bounding box center [481, 305] width 82 height 28
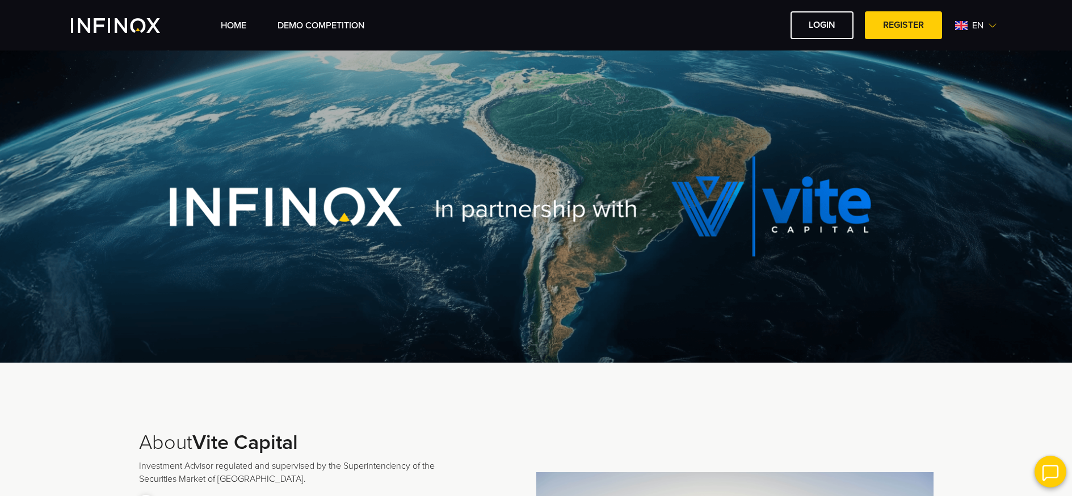
click at [983, 25] on span "en" at bounding box center [977, 26] width 20 height 14
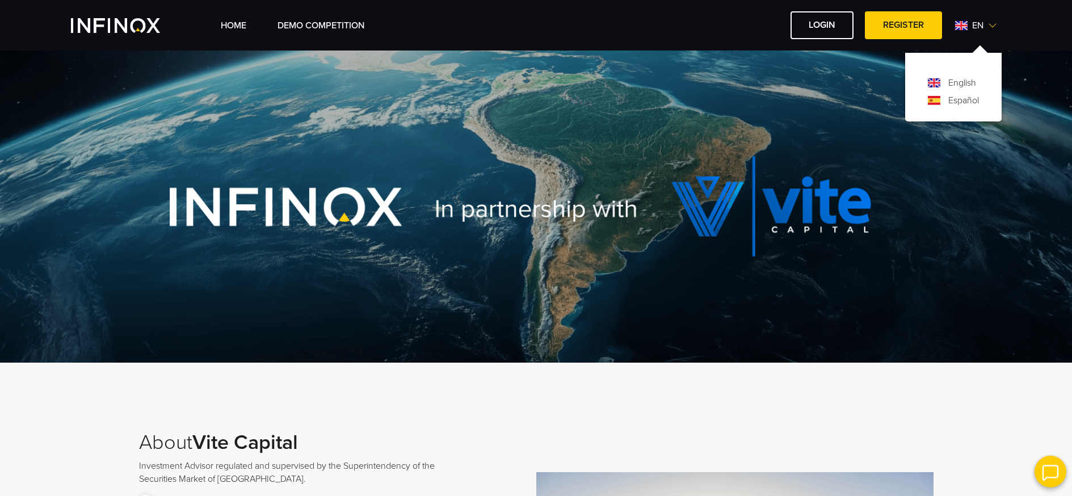
click at [965, 98] on link "Español" at bounding box center [963, 101] width 31 height 14
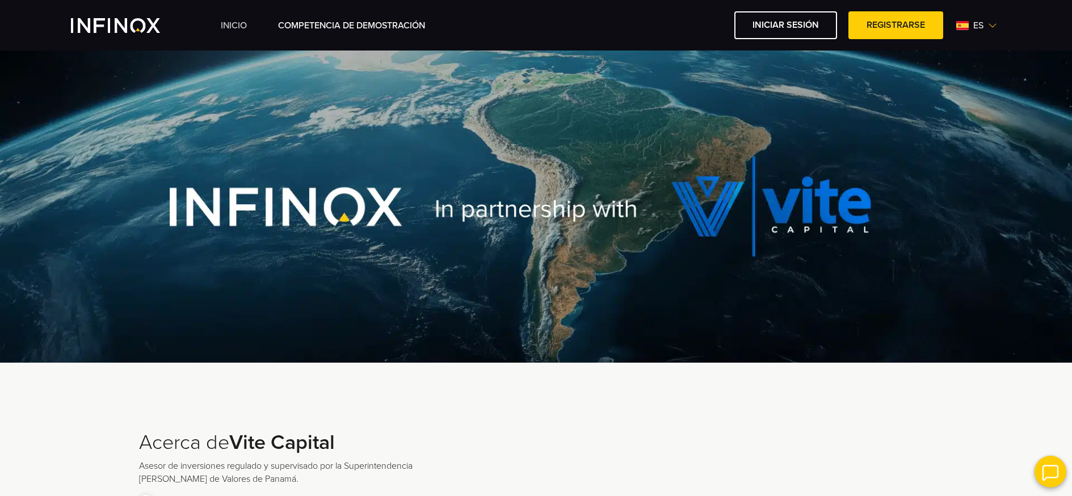
click at [228, 22] on link "INICIO" at bounding box center [234, 26] width 26 height 14
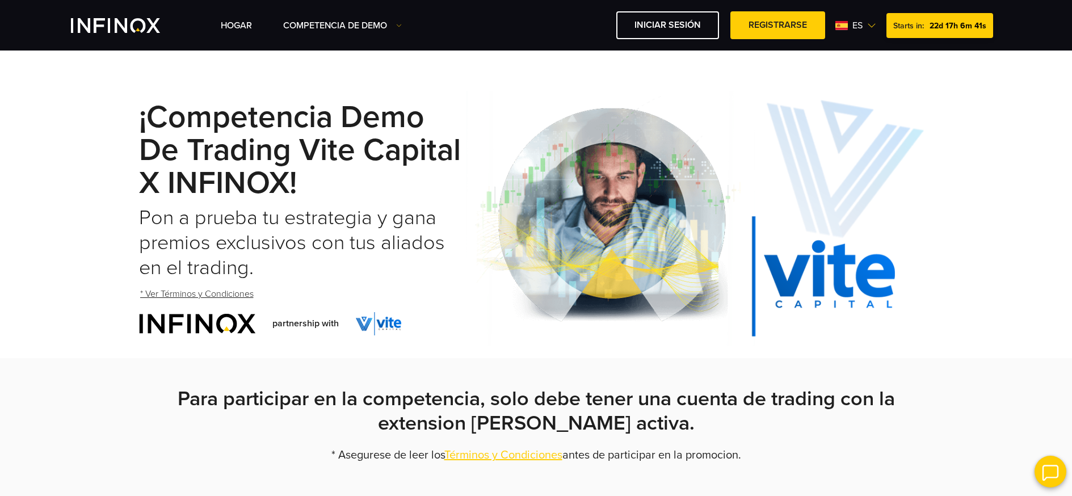
click at [444, 168] on strong "¡Competencia Demo de Trading Vite Capital x INFINOX!" at bounding box center [300, 150] width 322 height 103
click at [626, 273] on img at bounding box center [700, 218] width 468 height 255
click at [85, 230] on div "¡Competencia Demo de Trading Vite Capital x INFINOX! Pon a prueba tu estrategia…" at bounding box center [536, 218] width 1072 height 279
drag, startPoint x: 202, startPoint y: 110, endPoint x: 196, endPoint y: 104, distance: 8.0
click at [201, 109] on strong "¡Competencia Demo de Trading Vite Capital x INFINOX!" at bounding box center [300, 150] width 322 height 103
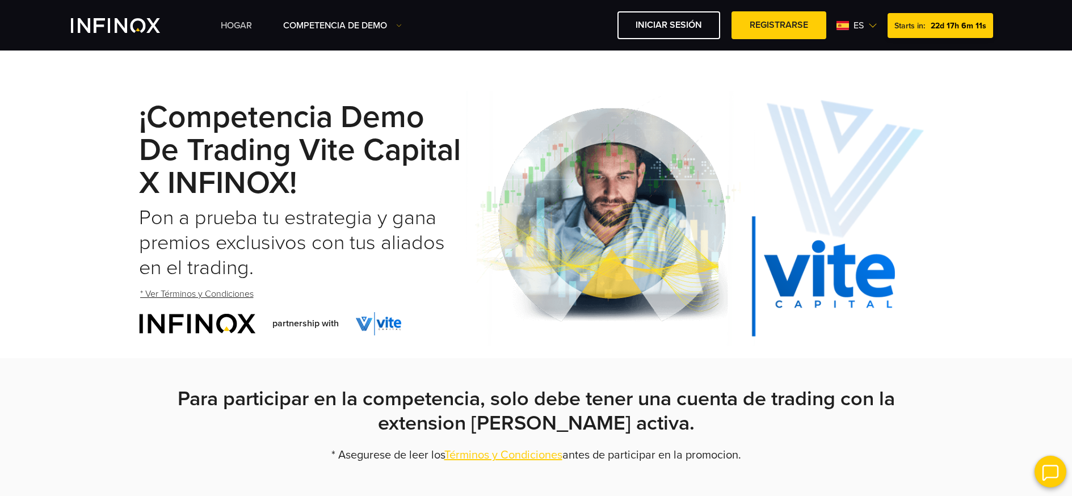
click at [230, 24] on link "Hogar" at bounding box center [236, 26] width 31 height 14
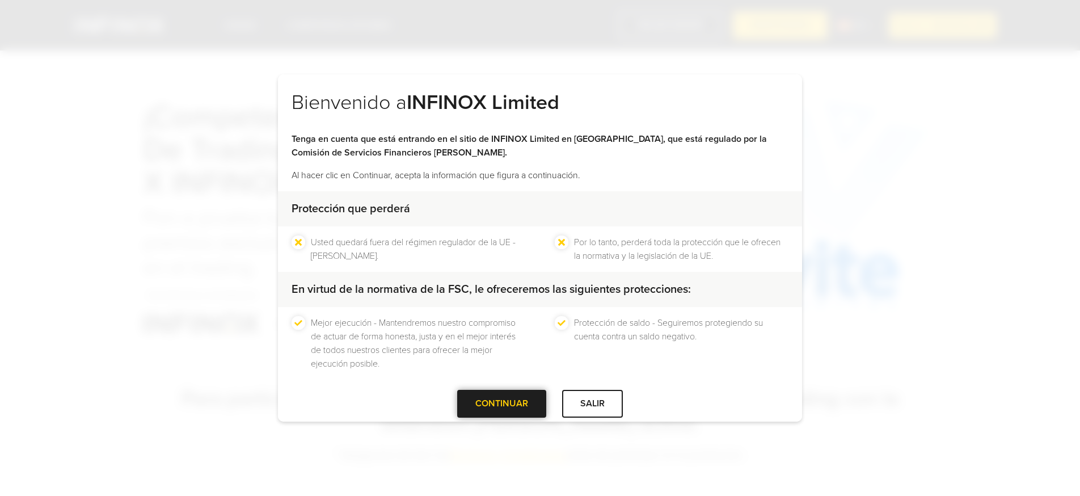
click at [514, 416] on div "CONTINUAR" at bounding box center [501, 404] width 89 height 28
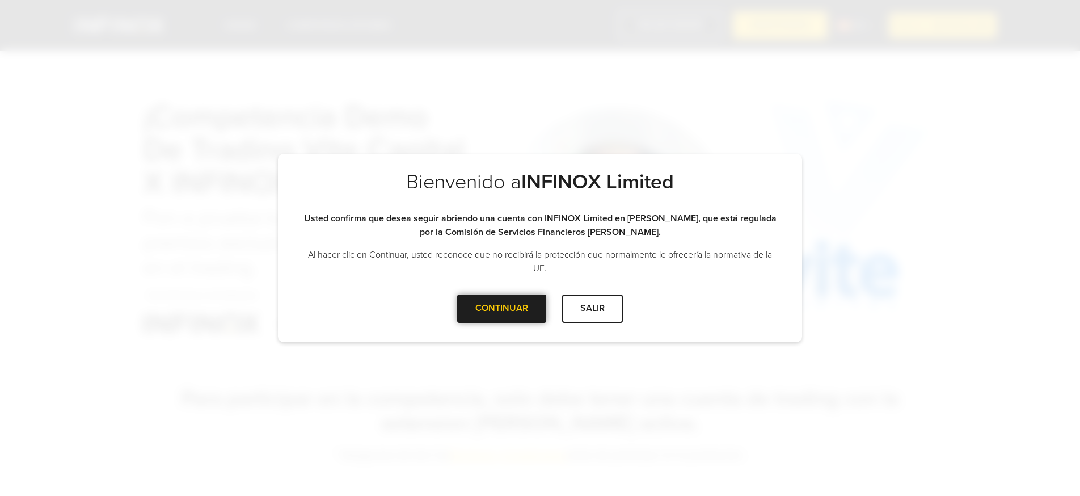
click at [502, 309] on div at bounding box center [502, 309] width 0 height 0
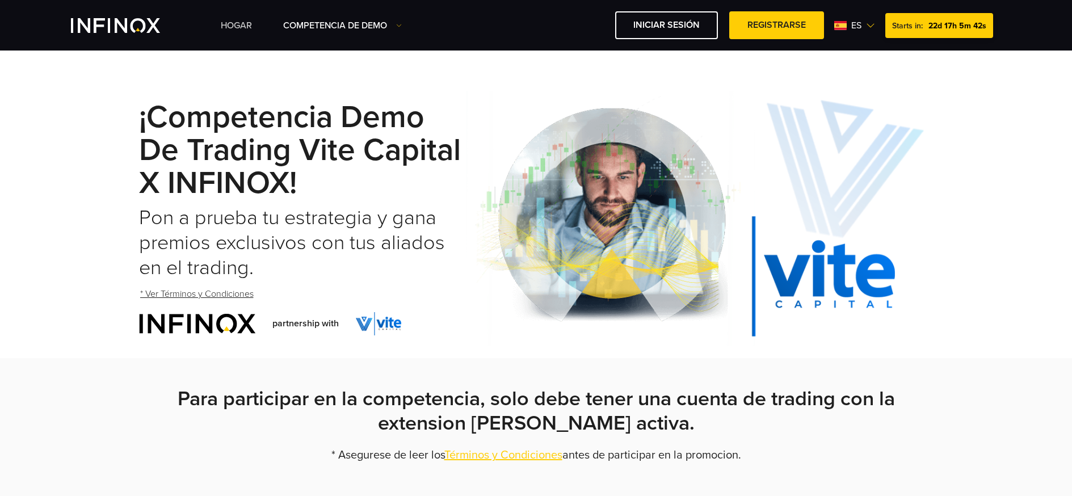
click at [234, 24] on link "Hogar" at bounding box center [236, 26] width 31 height 14
click at [247, 23] on link "Hogar" at bounding box center [236, 26] width 31 height 14
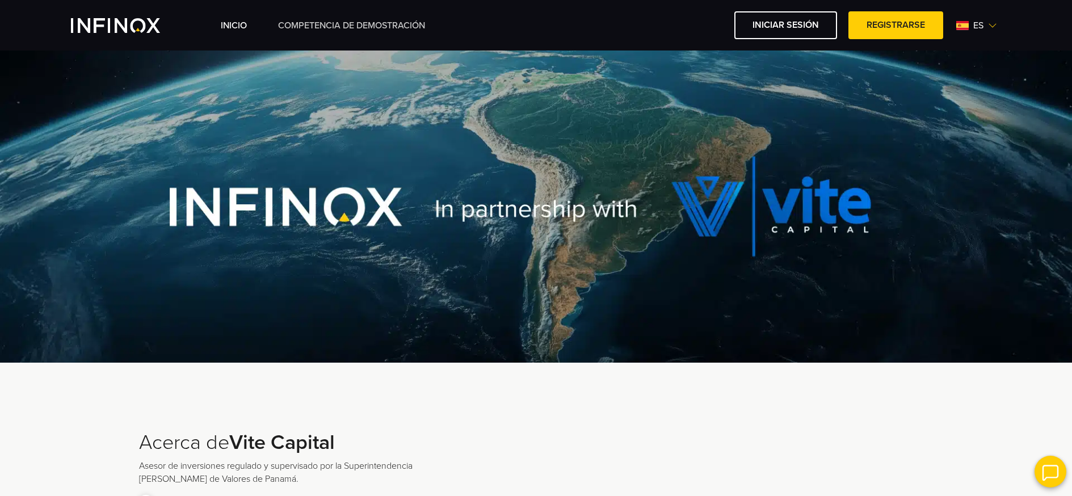
click at [352, 23] on link "Competencia de Demostración" at bounding box center [351, 26] width 147 height 14
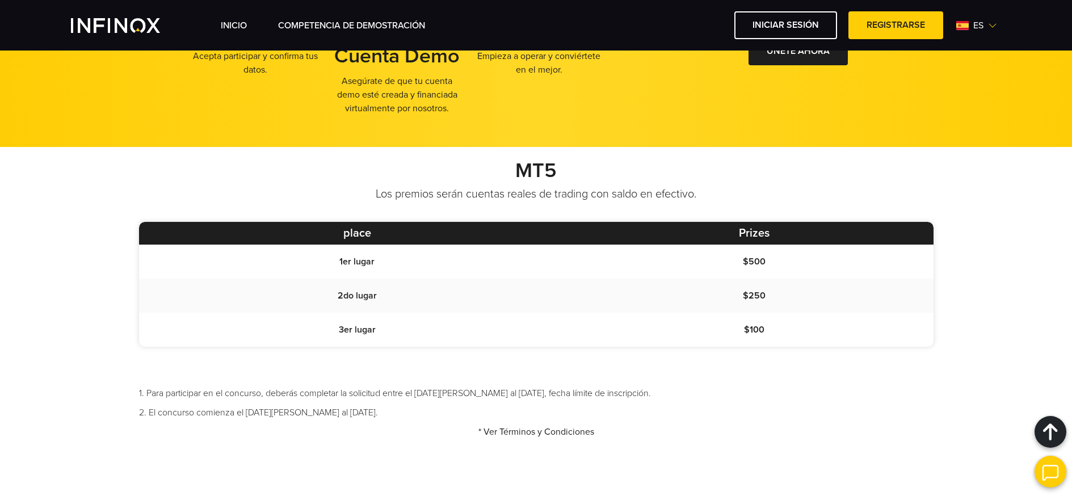
scroll to position [890, 0]
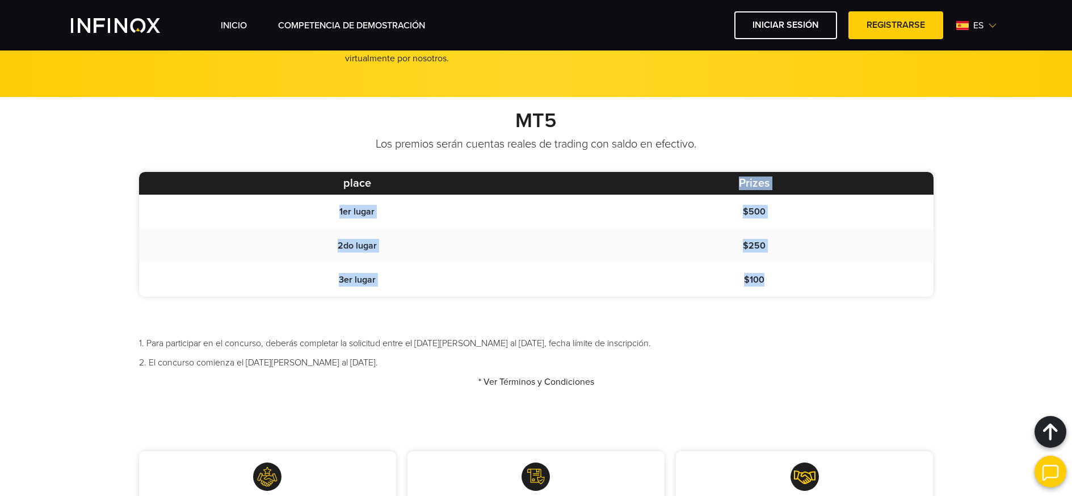
drag, startPoint x: 847, startPoint y: 262, endPoint x: 388, endPoint y: 155, distance: 471.1
click at [388, 172] on table "place Prizes 1er lugar $500 2do lugar $250 3er lugar $100" at bounding box center [536, 234] width 794 height 125
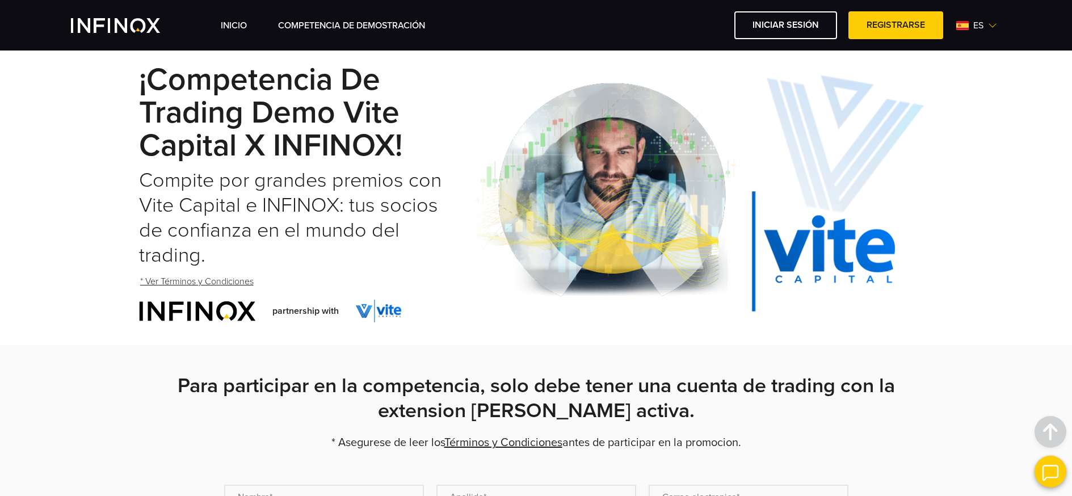
scroll to position [0, 0]
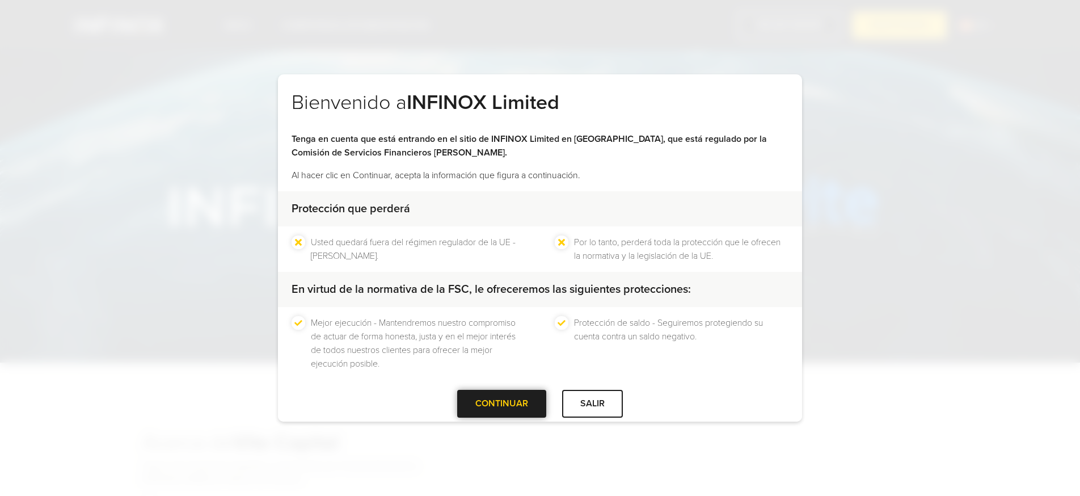
click at [502, 404] on div at bounding box center [502, 404] width 0 height 0
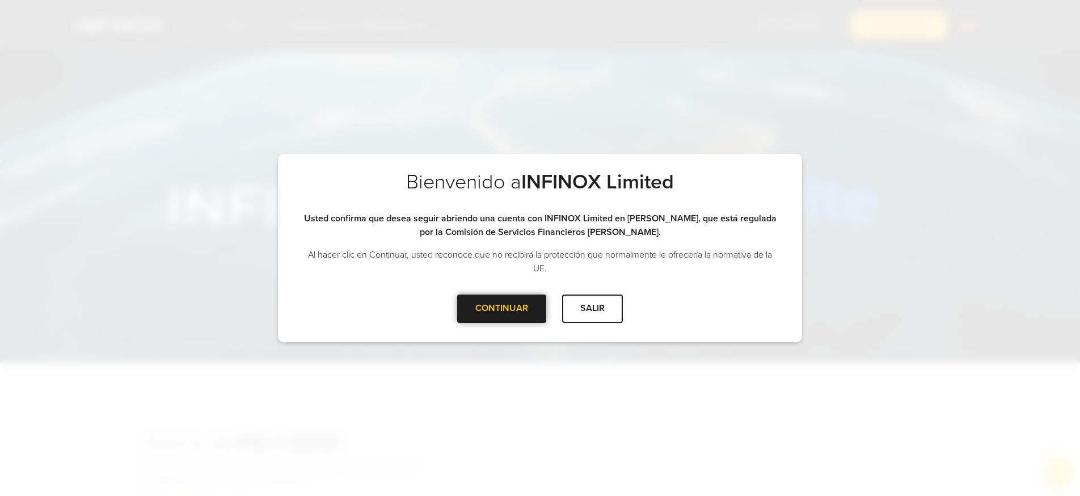
click at [505, 320] on div "CONTINUAR" at bounding box center [501, 308] width 89 height 28
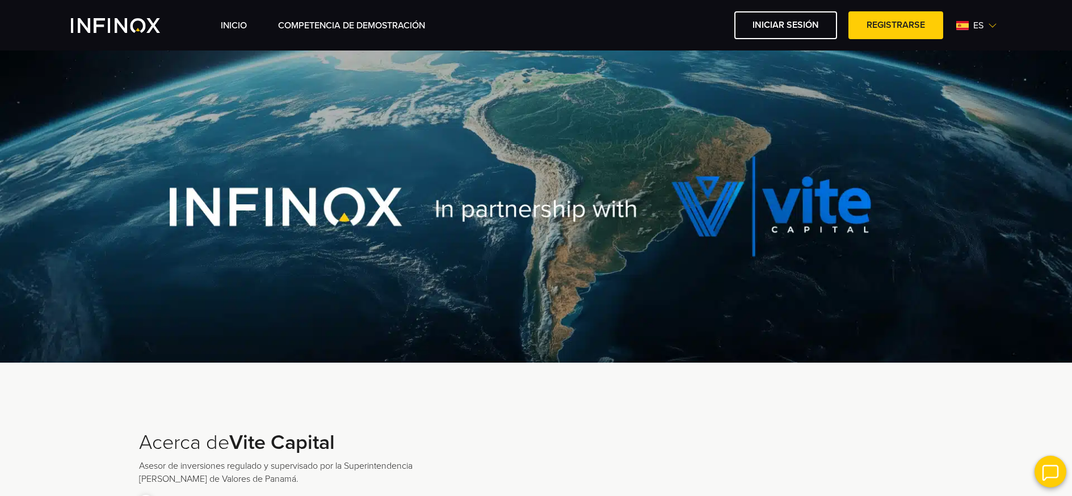
click at [980, 20] on span "es" at bounding box center [978, 26] width 19 height 14
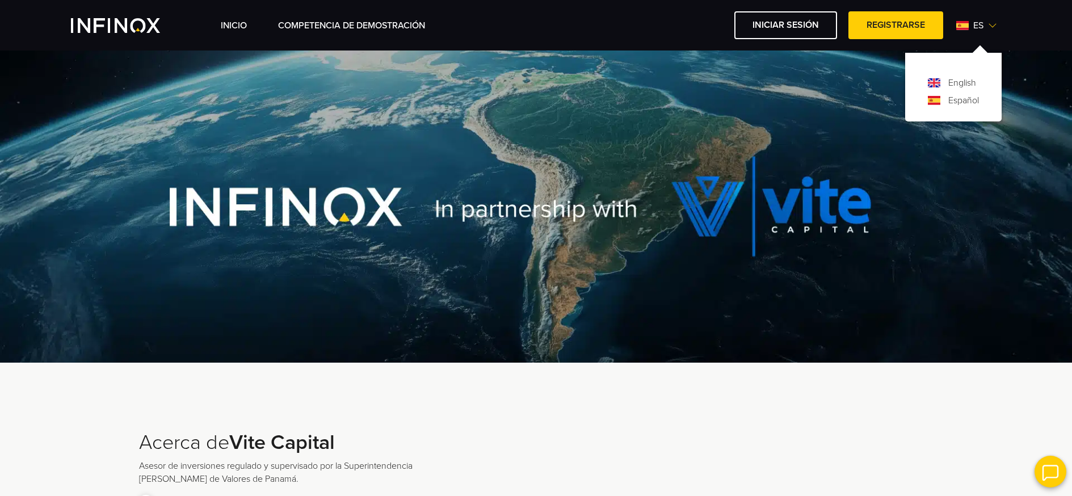
click at [974, 85] on link "English" at bounding box center [962, 83] width 28 height 14
